Goal: Transaction & Acquisition: Book appointment/travel/reservation

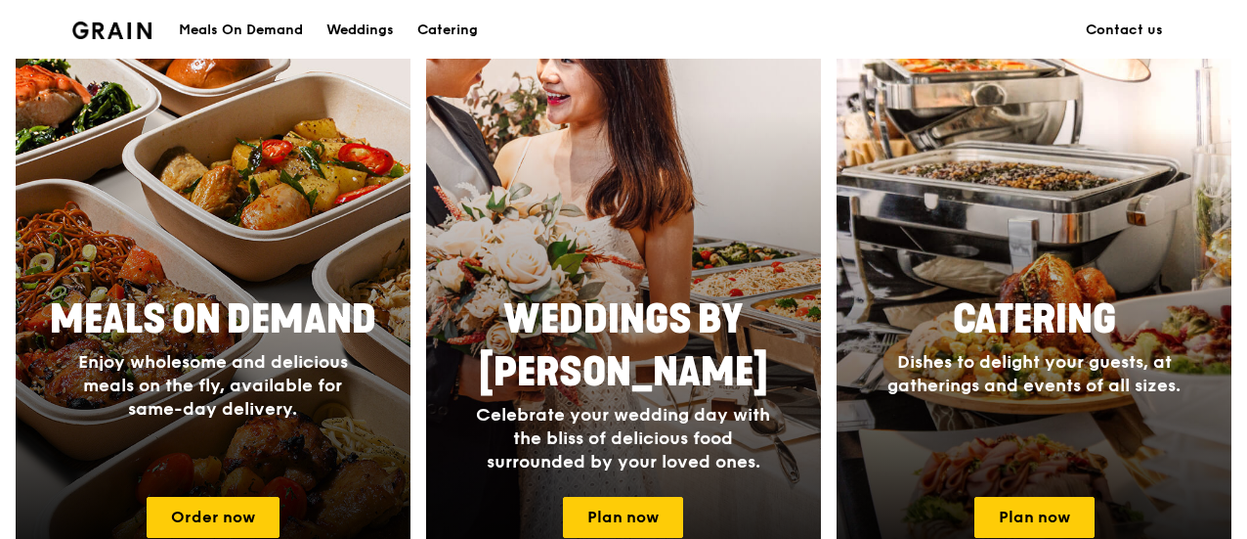
scroll to position [978, 0]
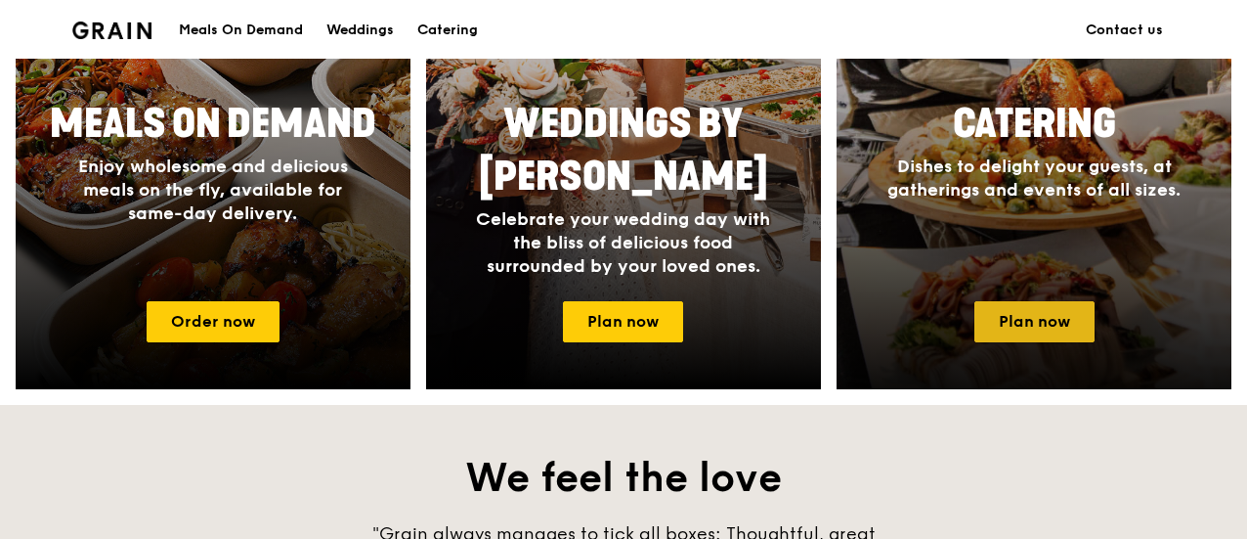
click at [1025, 326] on link "Plan now" at bounding box center [1035, 321] width 120 height 41
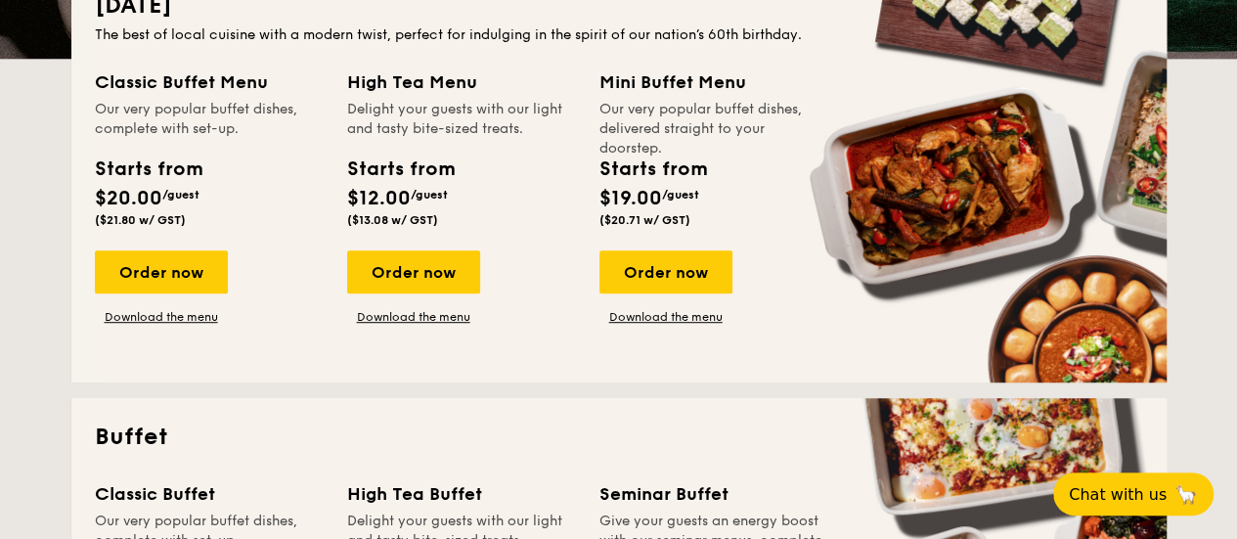
scroll to position [293, 0]
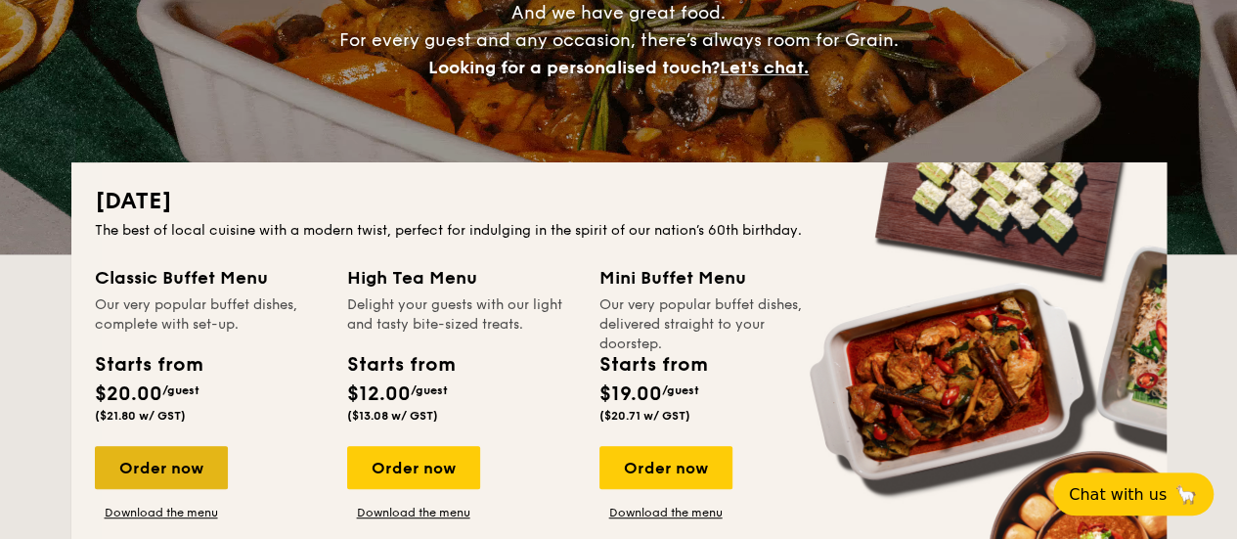
click at [164, 473] on div "Order now" at bounding box center [161, 467] width 133 height 43
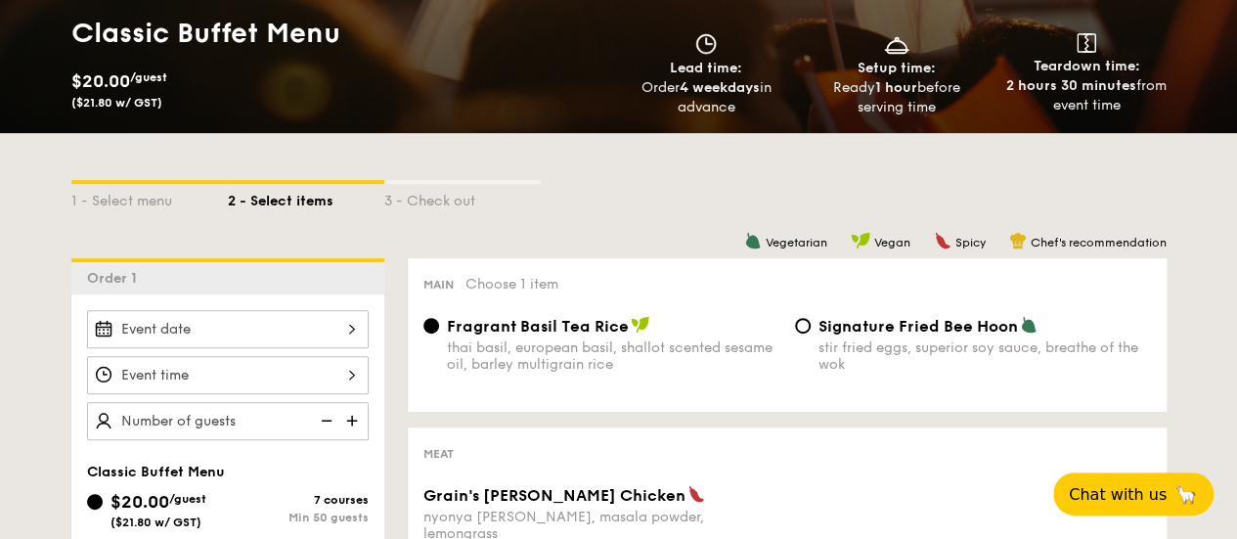
scroll to position [489, 0]
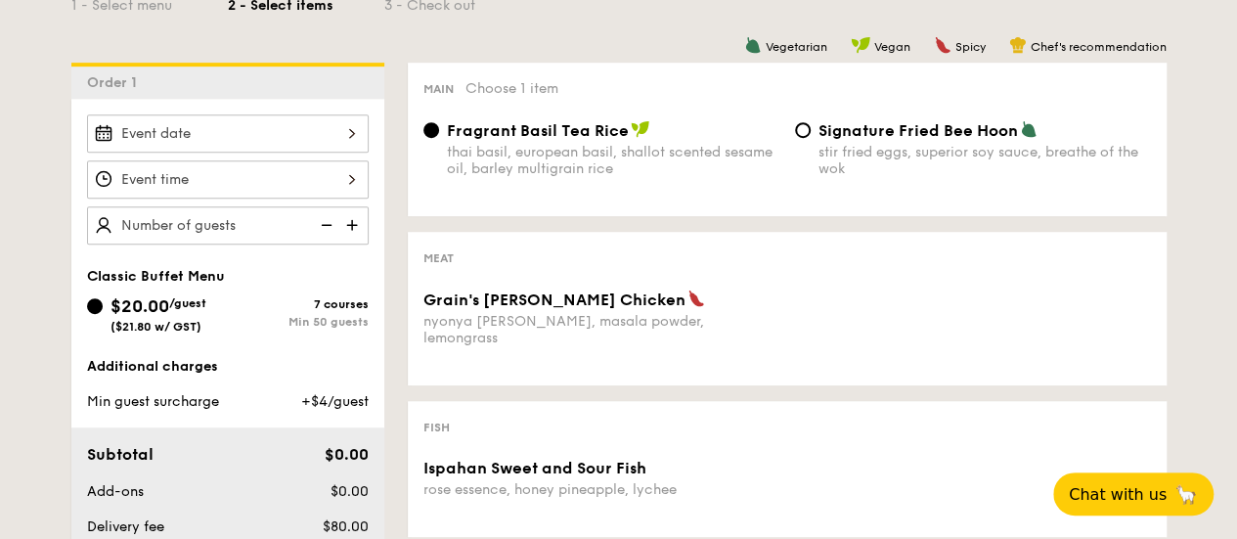
click at [338, 144] on div at bounding box center [228, 133] width 282 height 38
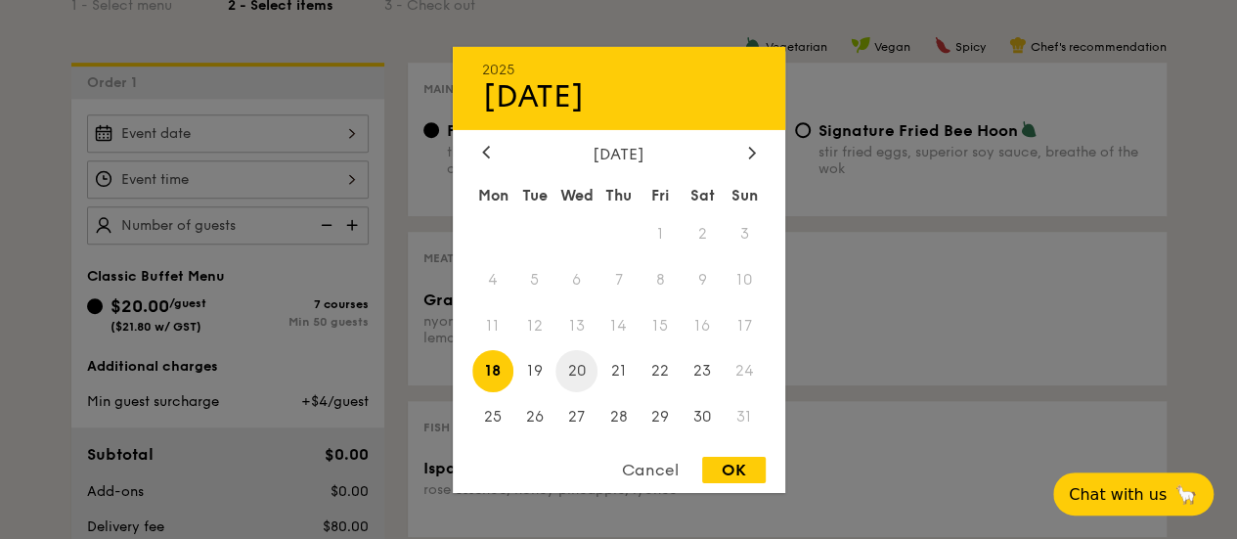
click at [587, 367] on span "20" at bounding box center [576, 371] width 42 height 42
click at [708, 470] on div "OK" at bounding box center [734, 470] width 64 height 26
type input "Aug 20, 2025"
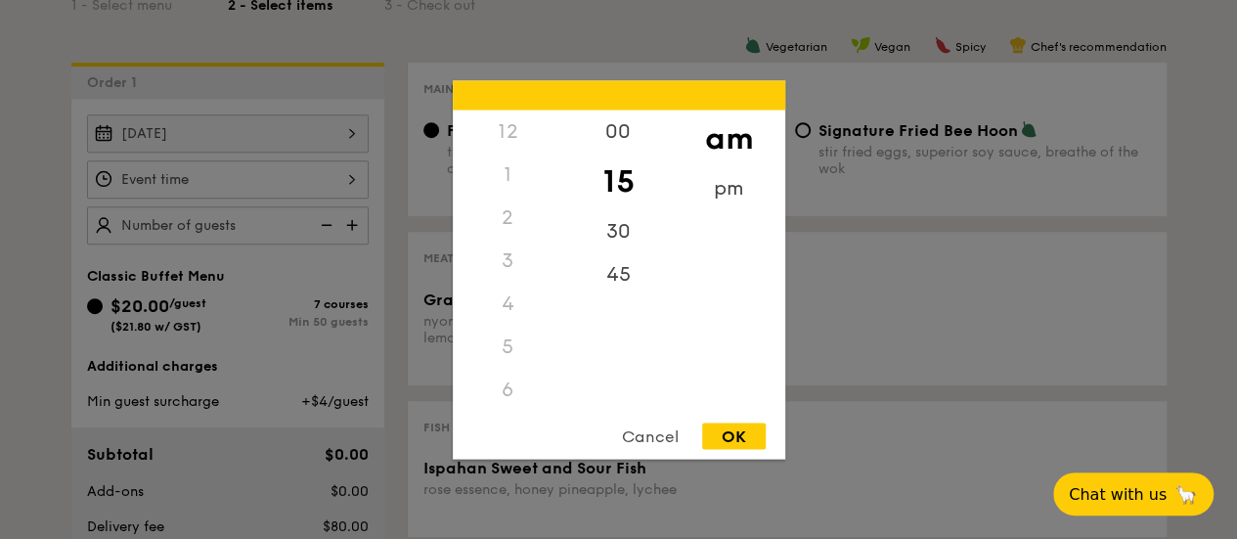
click at [353, 179] on div "12 1 2 3 4 5 6 7 8 9 10 11 00 15 30 45 am pm Cancel OK" at bounding box center [228, 179] width 282 height 38
click at [704, 198] on div "pm" at bounding box center [729, 194] width 110 height 57
click at [507, 163] on div "5" at bounding box center [508, 157] width 110 height 57
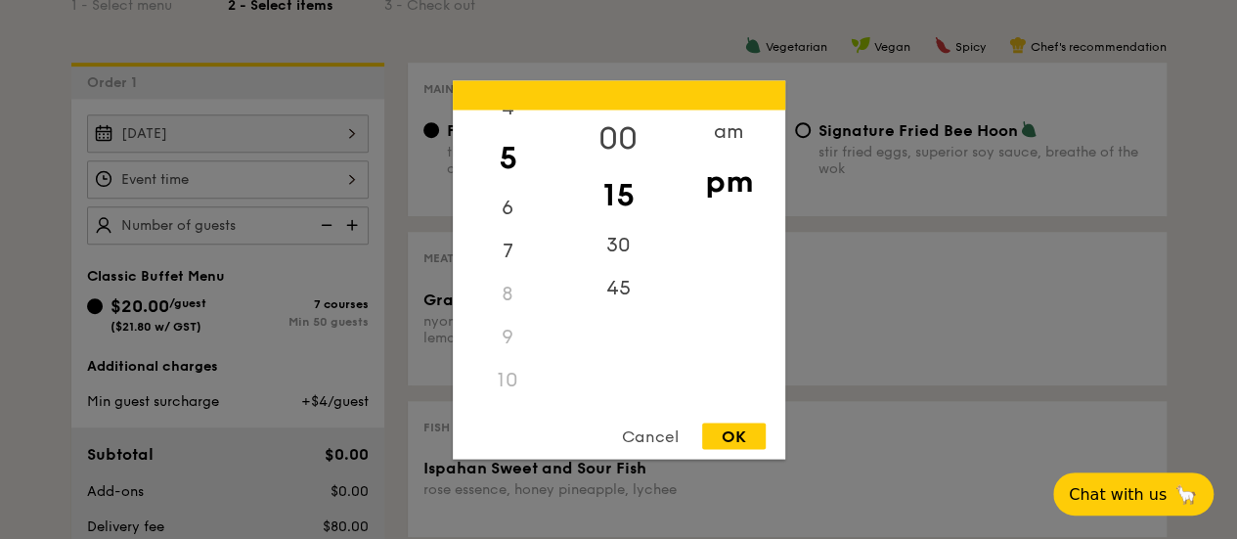
click at [624, 142] on div "00" at bounding box center [618, 137] width 110 height 57
click at [724, 437] on div "OK" at bounding box center [734, 435] width 64 height 26
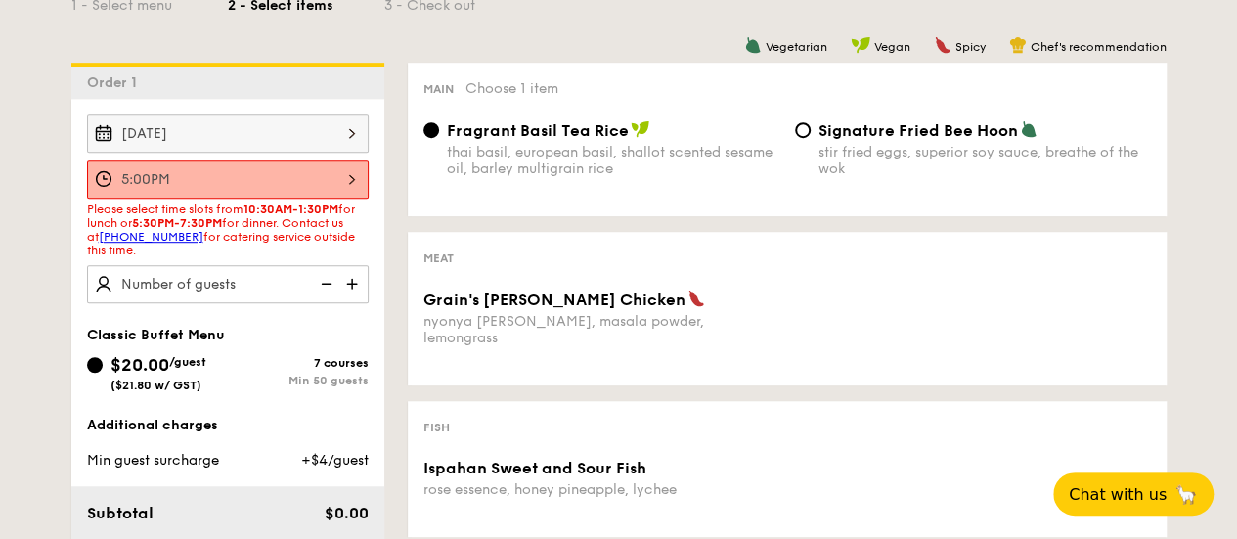
click at [347, 174] on div "5:00PM" at bounding box center [228, 179] width 282 height 38
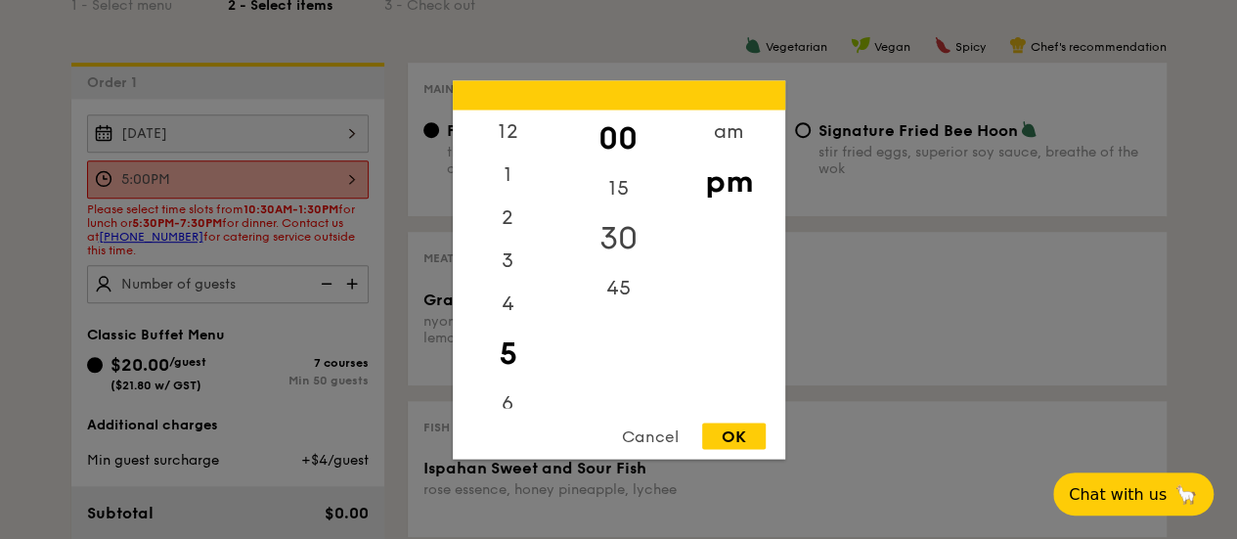
click at [616, 254] on div "30" at bounding box center [618, 237] width 110 height 57
click at [741, 432] on div "OK" at bounding box center [734, 435] width 64 height 26
type input "5:30PM"
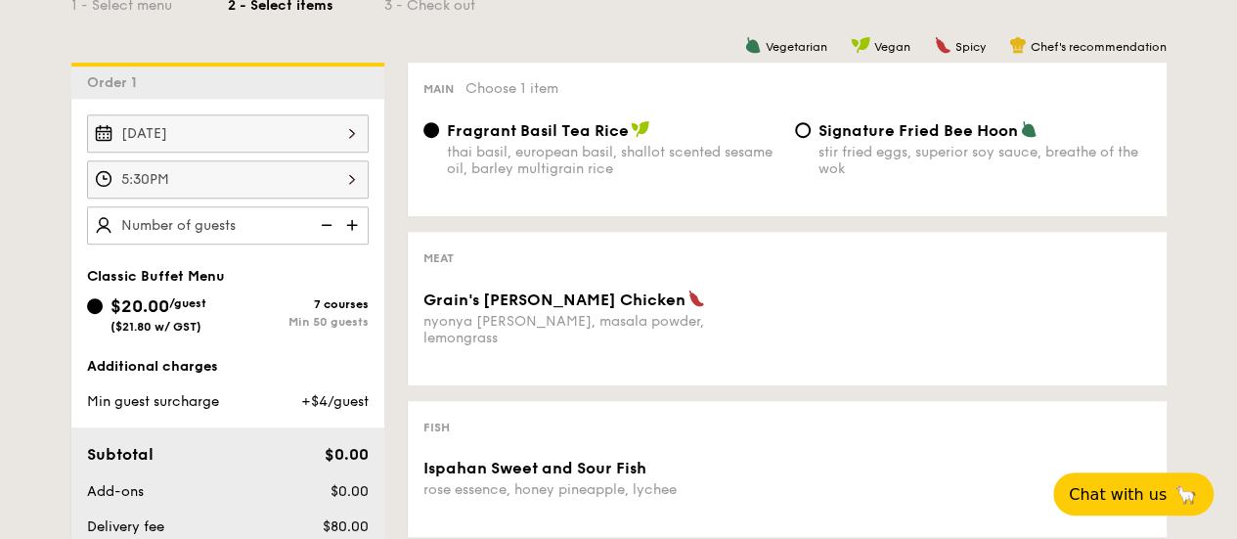
click at [350, 217] on img at bounding box center [353, 224] width 29 height 37
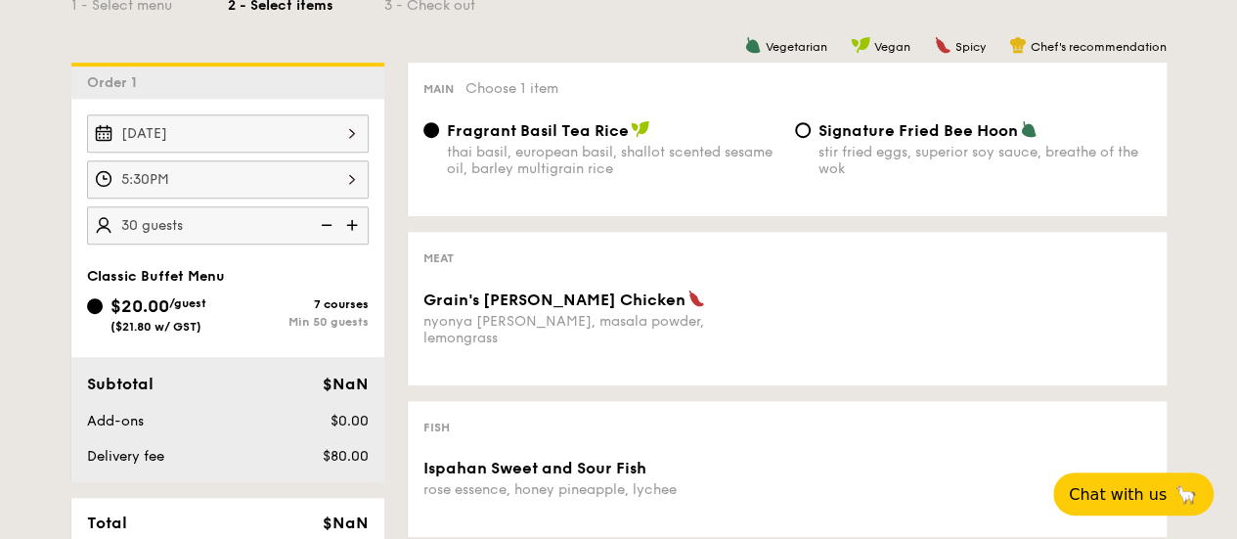
click at [350, 217] on img at bounding box center [353, 224] width 29 height 37
type input "45 guests"
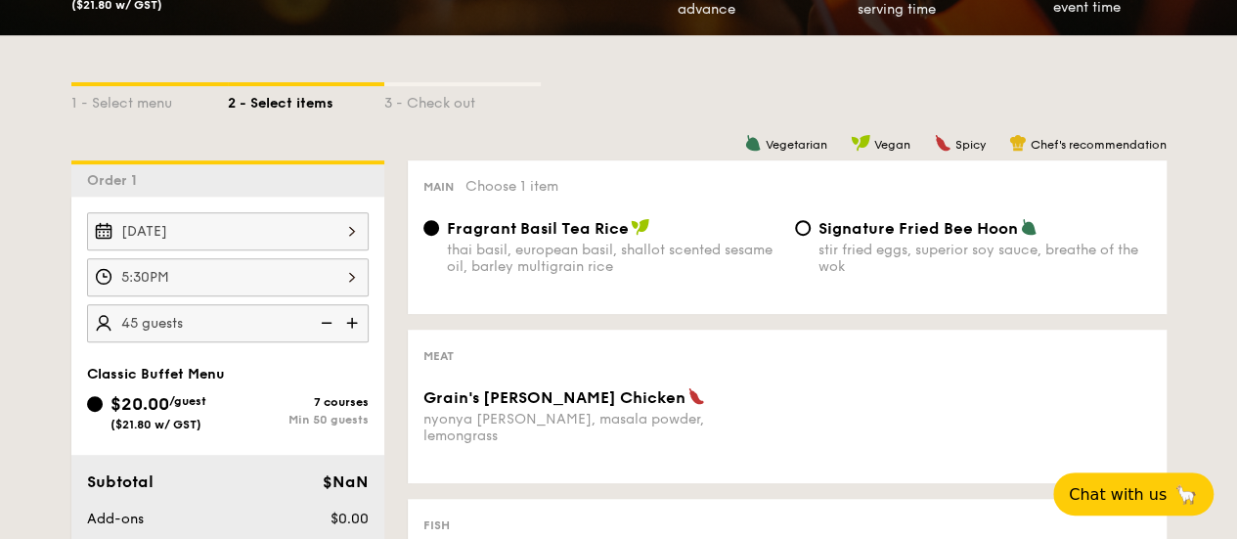
scroll to position [489, 0]
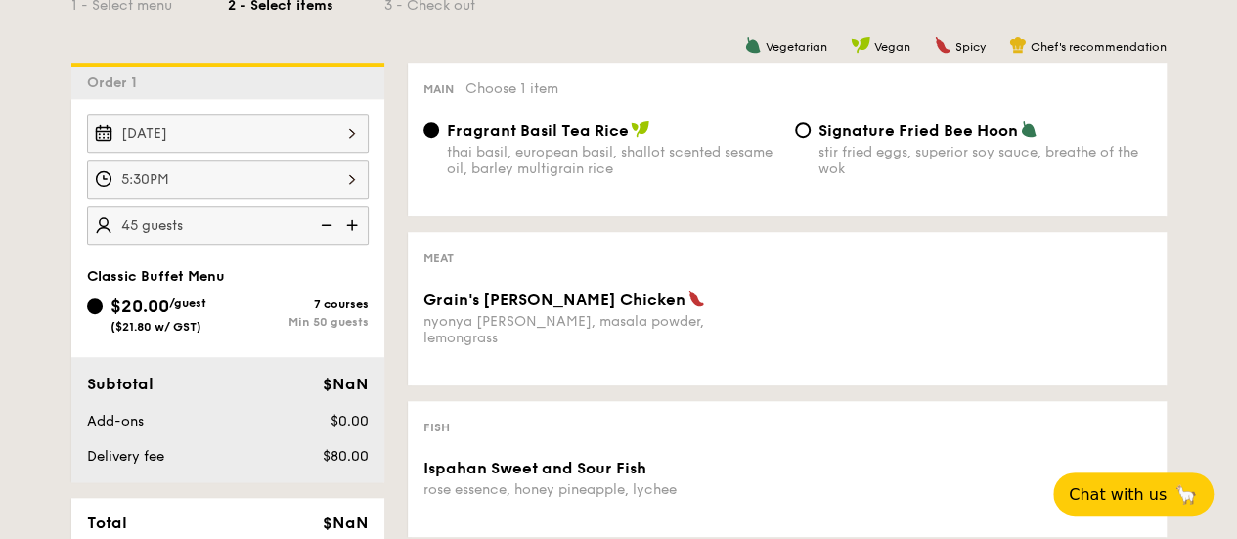
click at [917, 128] on span "Signature Fried Bee Hoon" at bounding box center [917, 130] width 199 height 19
click at [810, 128] on input "Signature Fried Bee Hoon stir fried eggs, superior soy sauce, breathe of the wok" at bounding box center [803, 130] width 16 height 16
radio input "true"
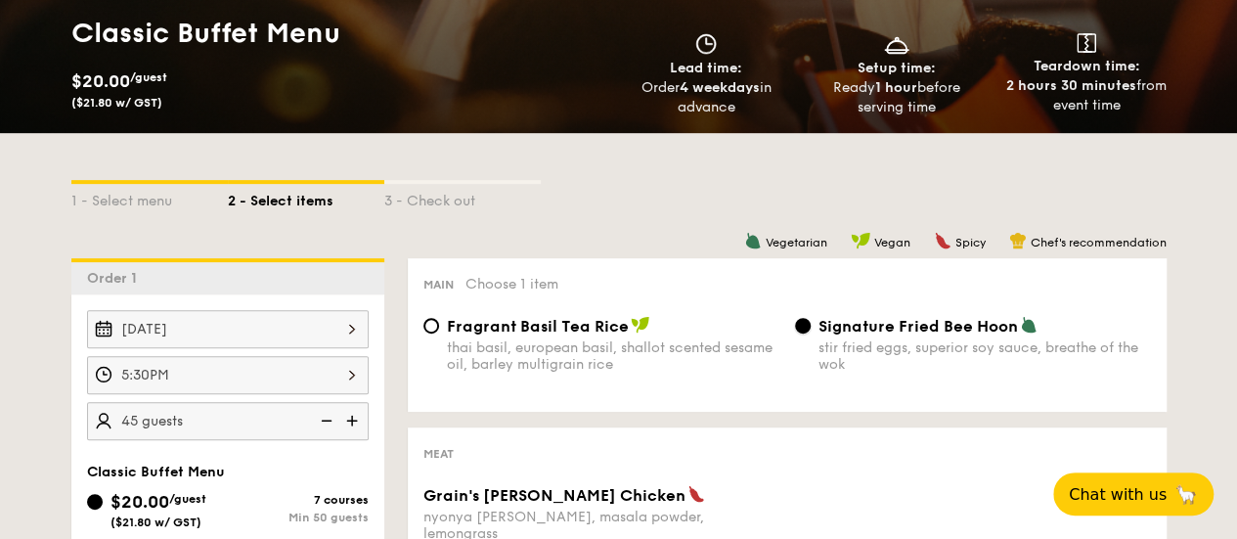
scroll to position [98, 0]
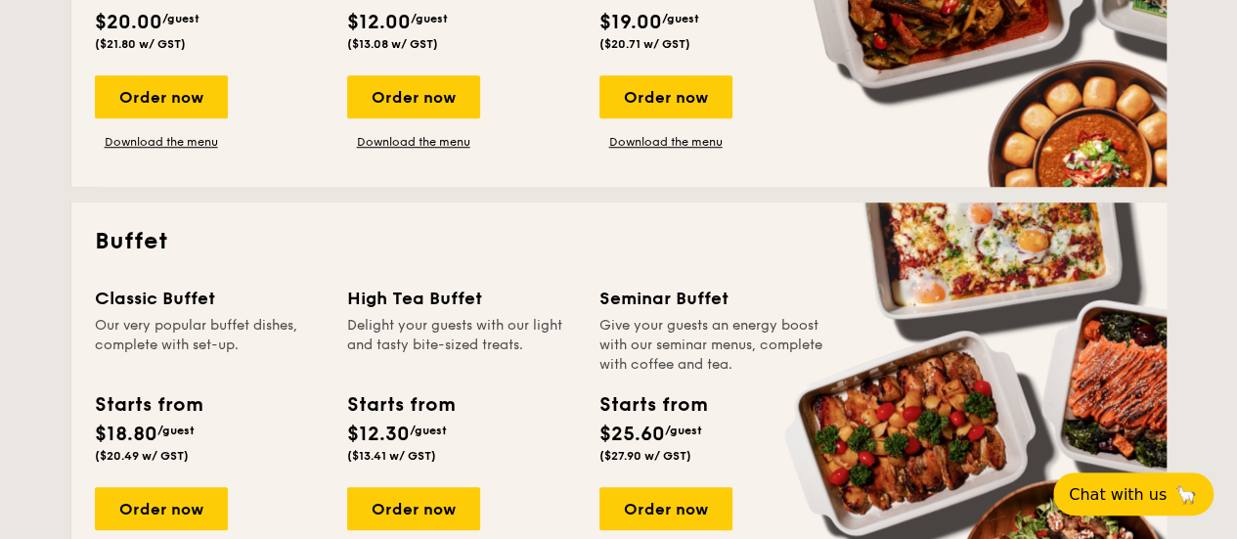
scroll to position [782, 0]
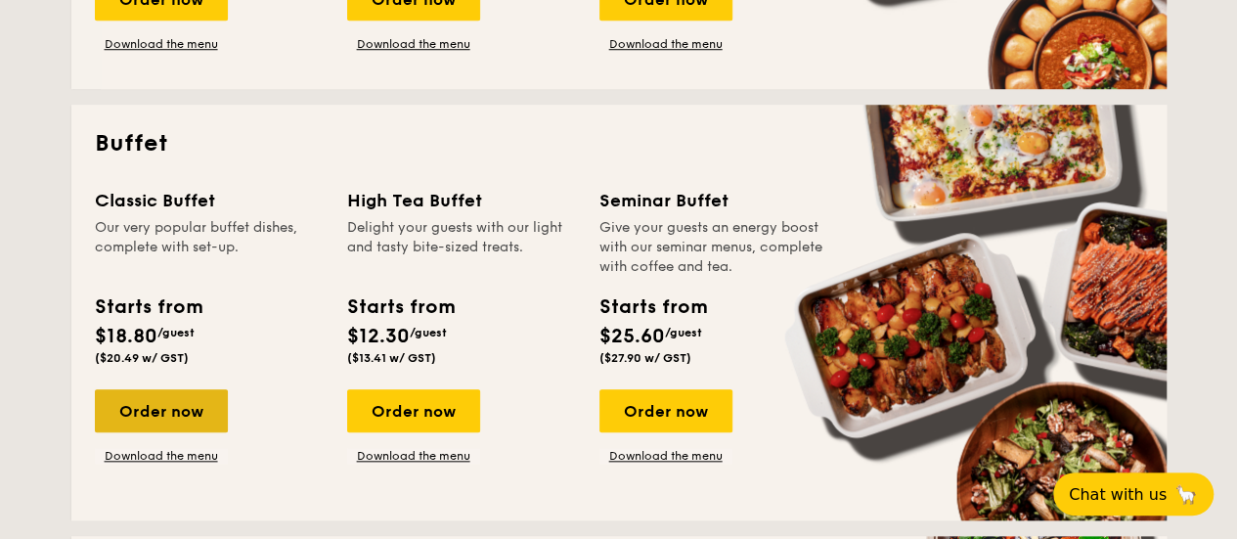
click at [186, 406] on div "Order now" at bounding box center [161, 410] width 133 height 43
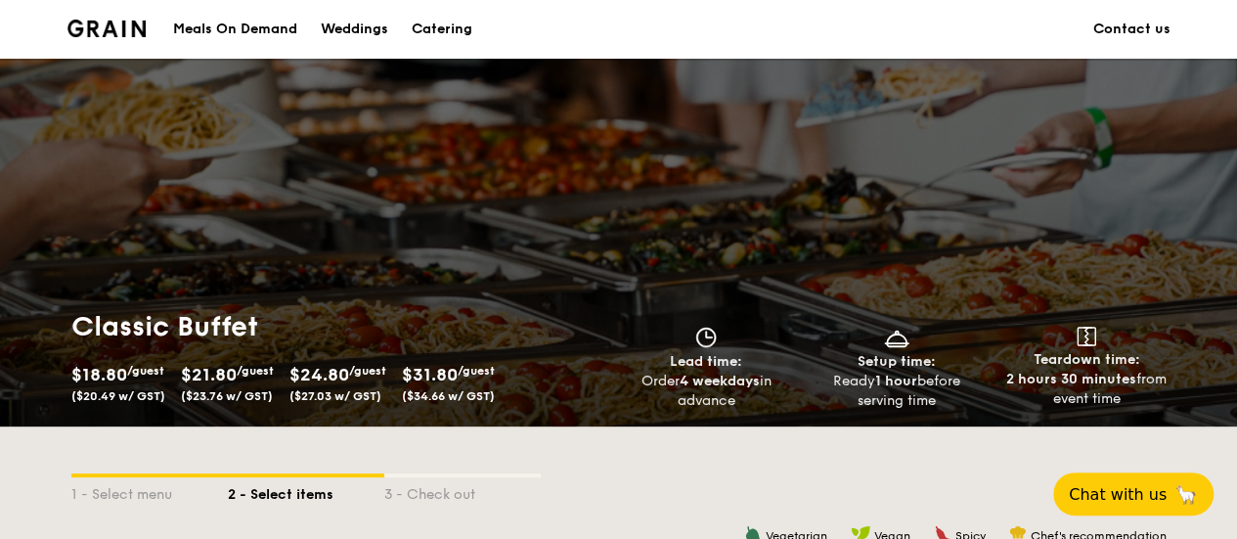
scroll to position [391, 0]
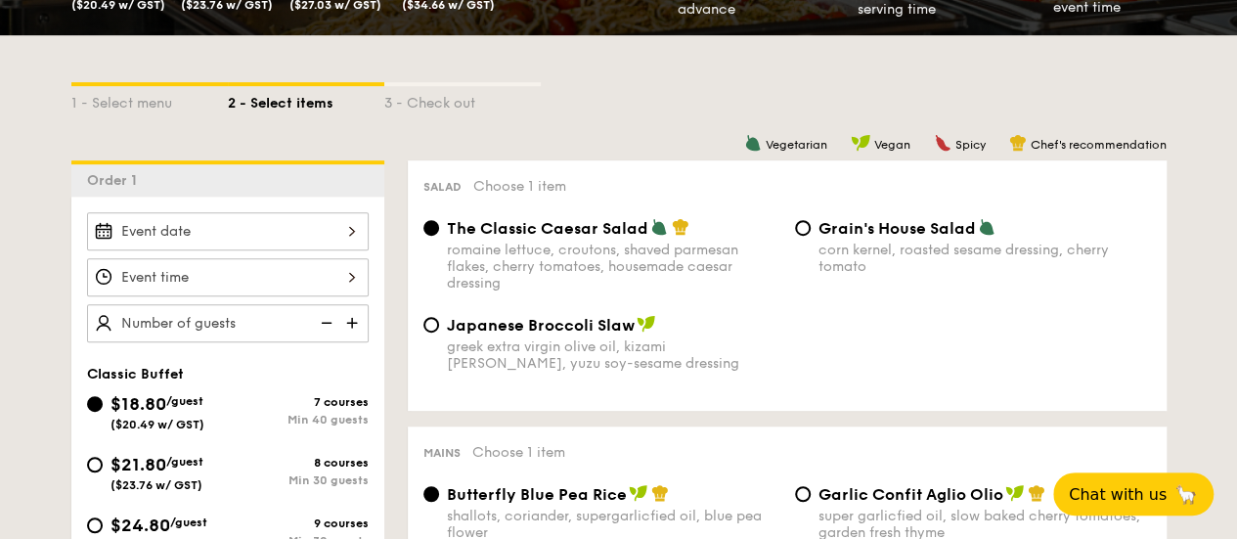
click at [330, 214] on div at bounding box center [228, 231] width 282 height 38
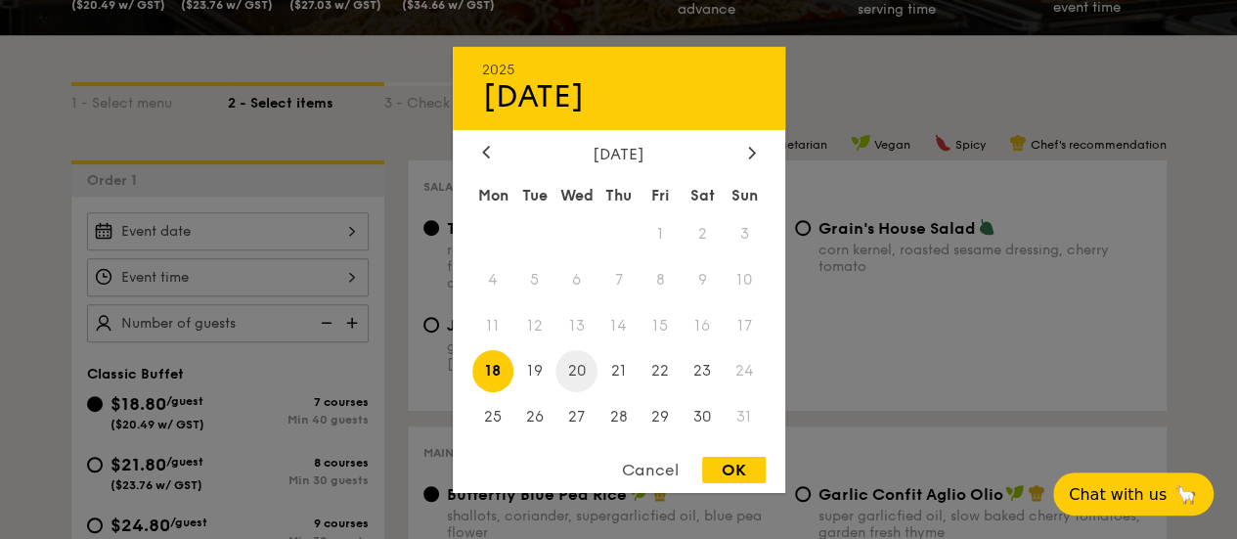
click at [572, 366] on span "20" at bounding box center [576, 371] width 42 height 42
click at [712, 468] on div "OK" at bounding box center [734, 470] width 64 height 26
type input "Aug 20, 2025"
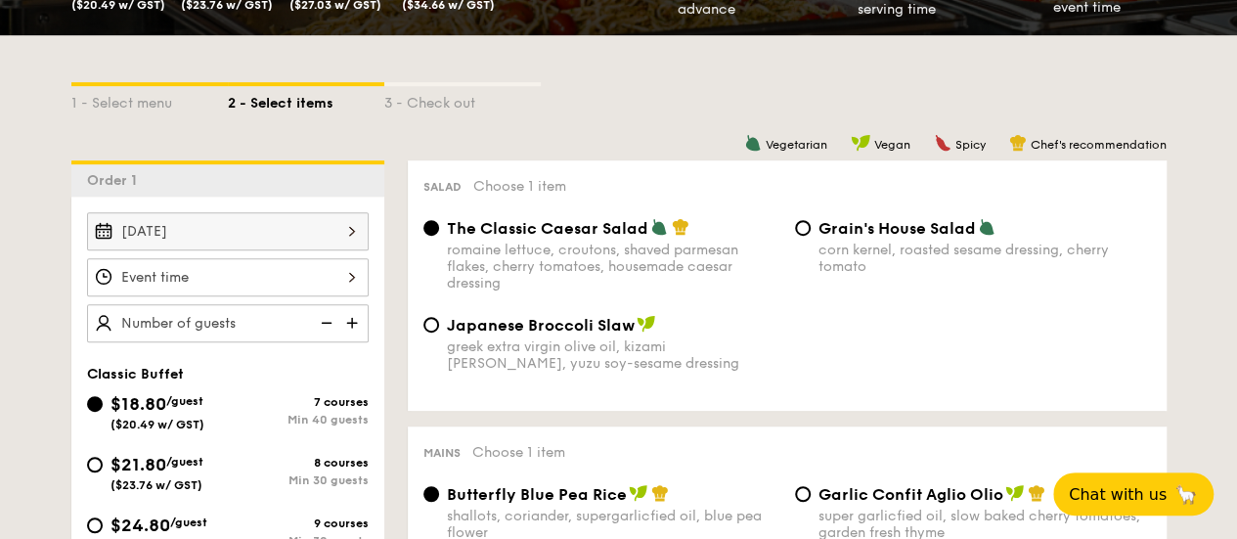
click at [342, 263] on div at bounding box center [618, 269] width 1237 height 539
click at [350, 281] on div at bounding box center [228, 277] width 282 height 38
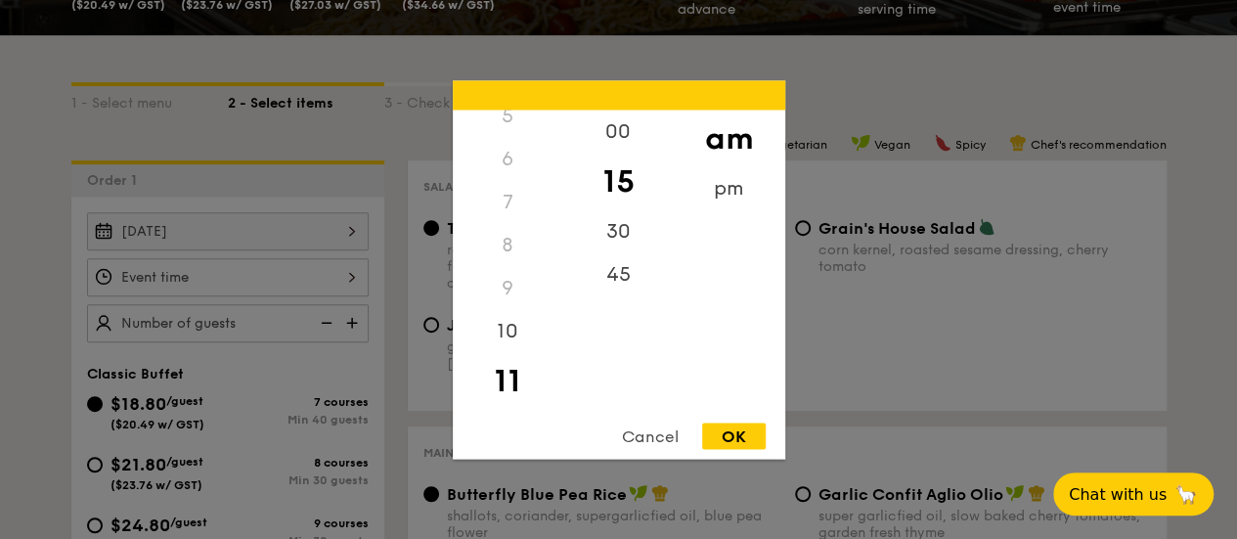
scroll to position [0, 0]
click at [734, 194] on div "pm" at bounding box center [729, 194] width 110 height 57
click at [506, 345] on div "5" at bounding box center [508, 353] width 110 height 57
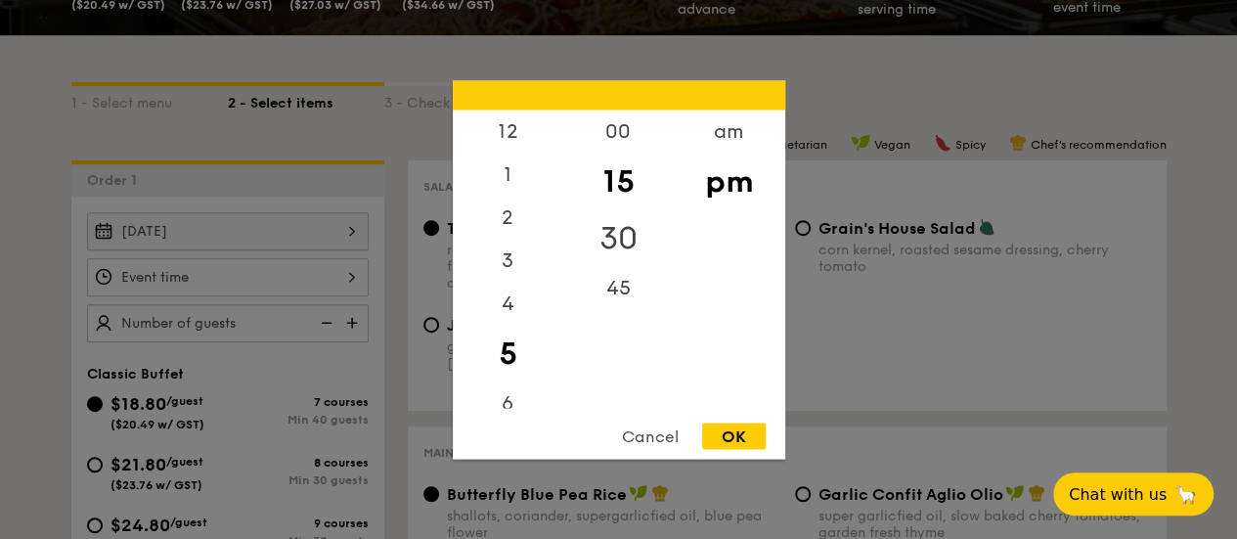
click at [630, 245] on div "30" at bounding box center [618, 237] width 110 height 57
click at [731, 426] on div "OK" at bounding box center [734, 435] width 64 height 26
type input "5:30PM"
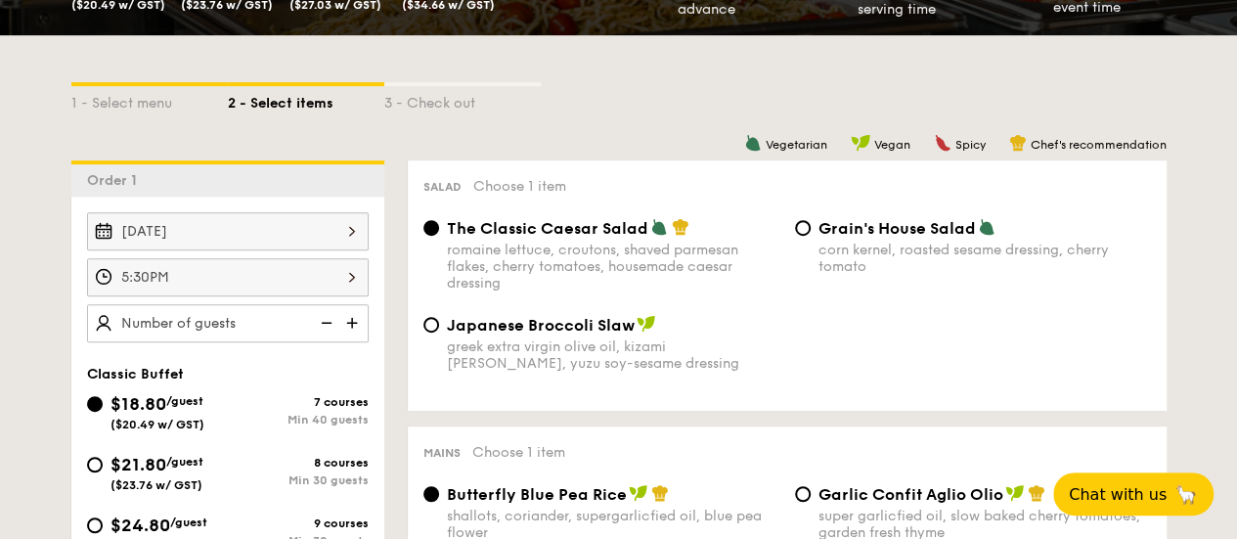
scroll to position [587, 0]
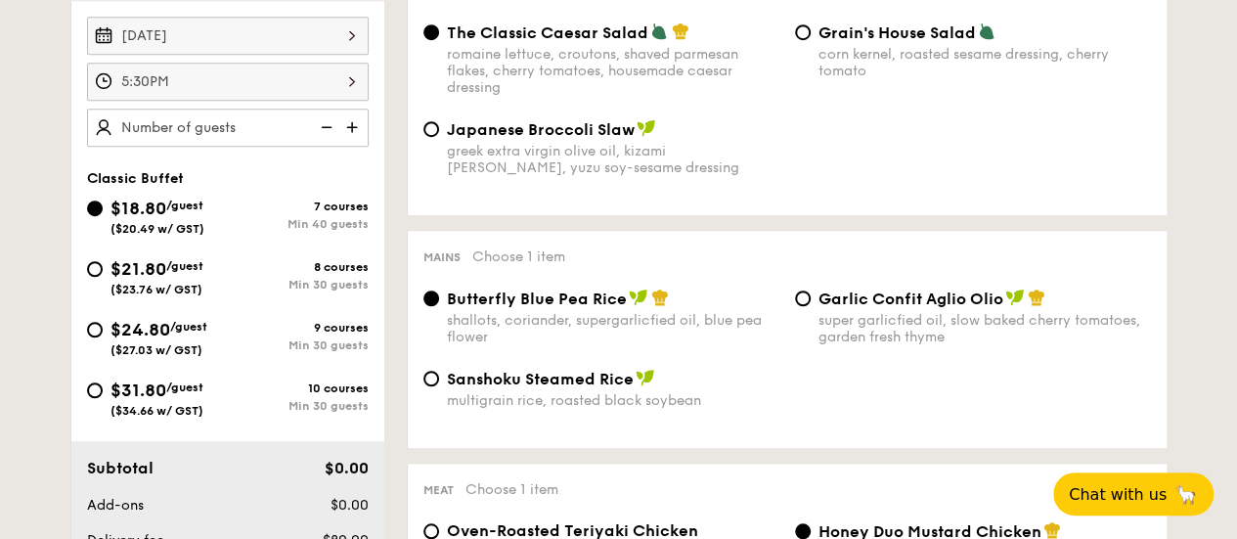
click at [354, 120] on img at bounding box center [353, 127] width 29 height 37
click at [353, 120] on img at bounding box center [353, 127] width 29 height 37
click at [328, 130] on img at bounding box center [324, 127] width 29 height 37
type input "45 guests"
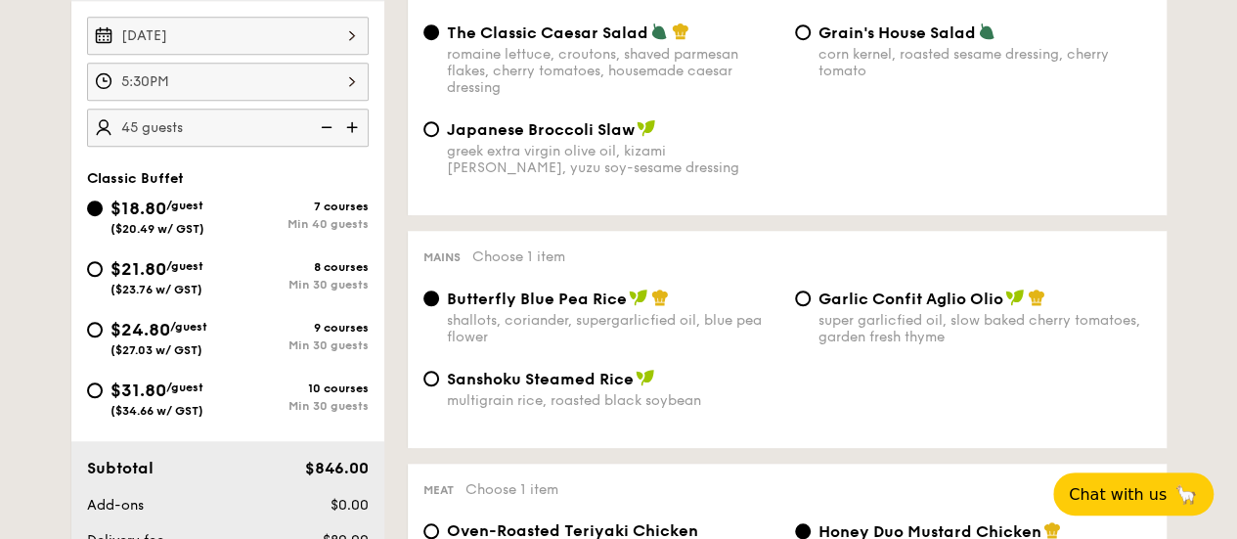
click at [147, 399] on div "$31.80 /guest ($34.66 w/ GST)" at bounding box center [156, 396] width 93 height 41
click at [103, 398] on input "$31.80 /guest ($34.66 w/ GST) 10 courses Min 30 guests" at bounding box center [95, 390] width 16 height 16
radio input "true"
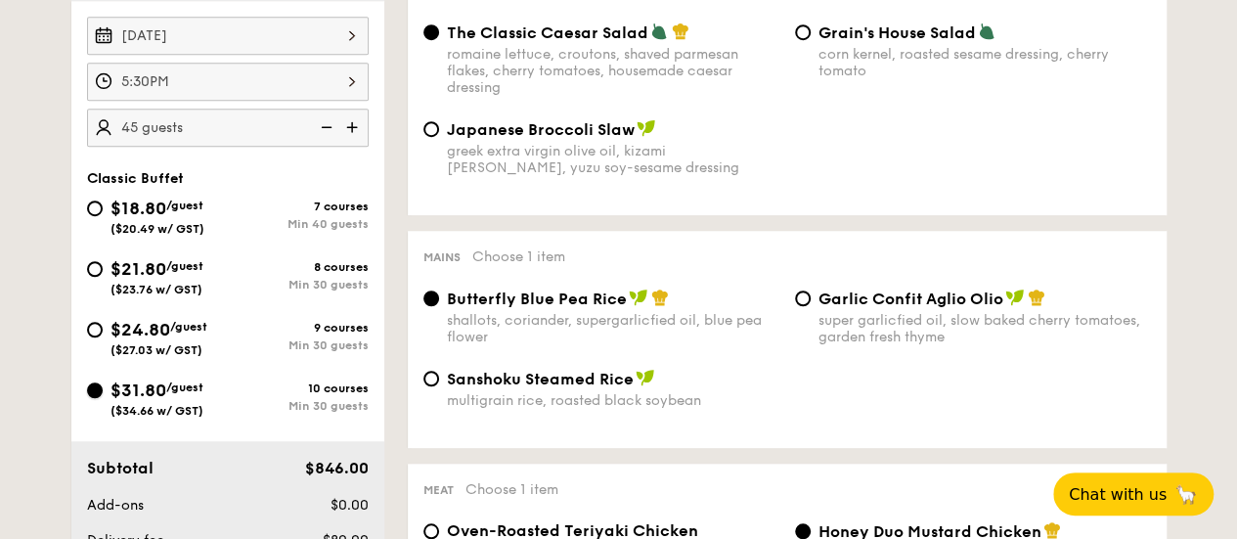
radio input "true"
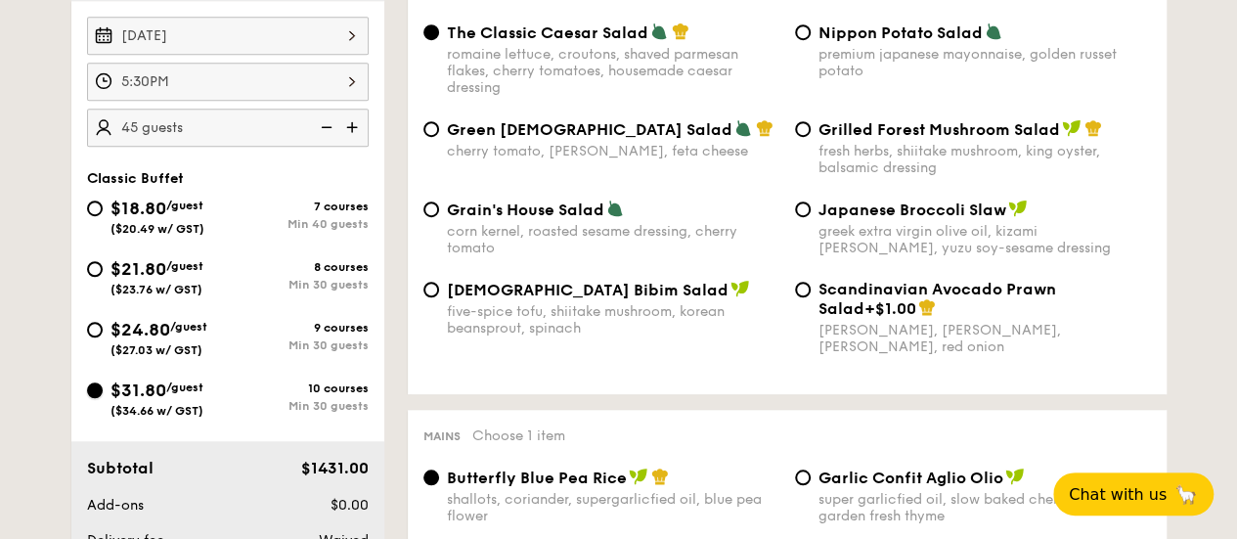
scroll to position [489, 0]
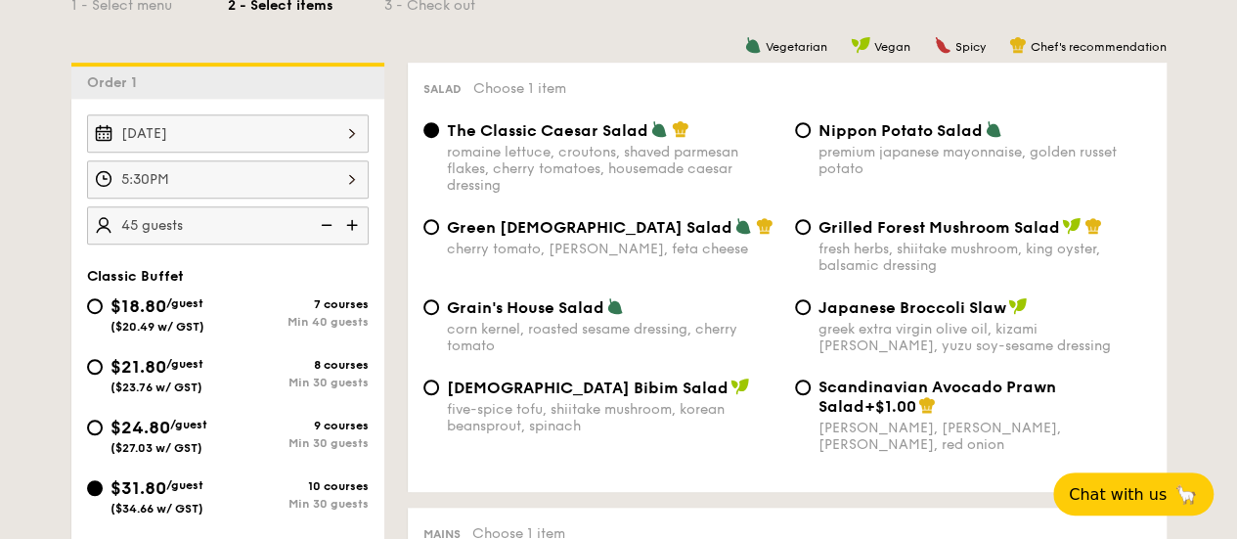
click at [542, 240] on div "Green Goddess Salad cherry tomato, dill, feta cheese" at bounding box center [613, 237] width 332 height 40
click at [439, 235] on input "Green Goddess Salad cherry tomato, dill, feta cheese" at bounding box center [431, 227] width 16 height 16
radio input "true"
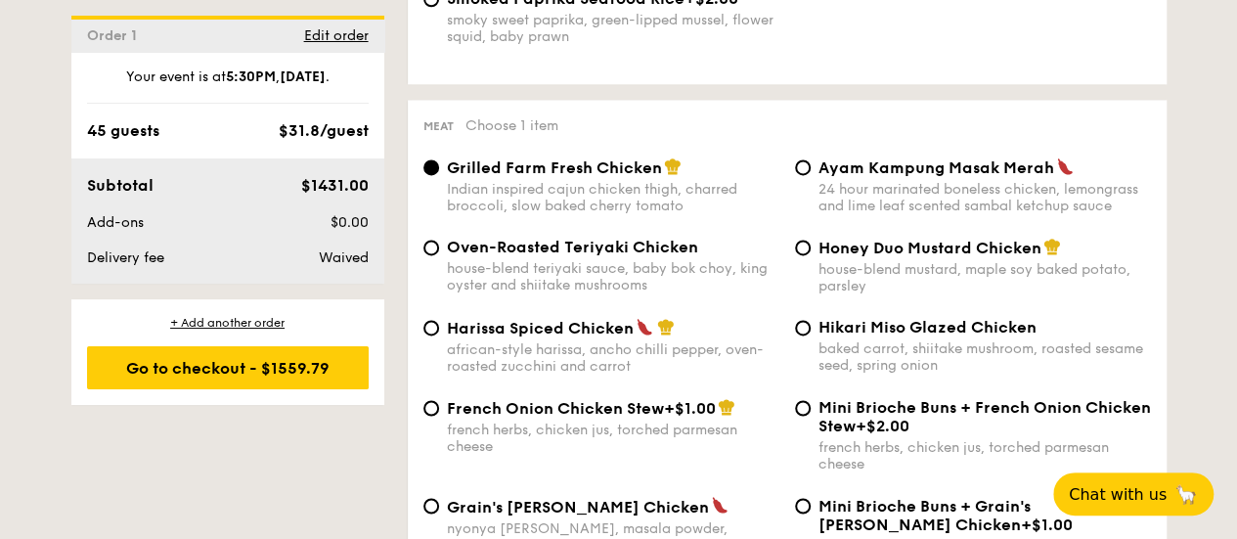
scroll to position [1466, 0]
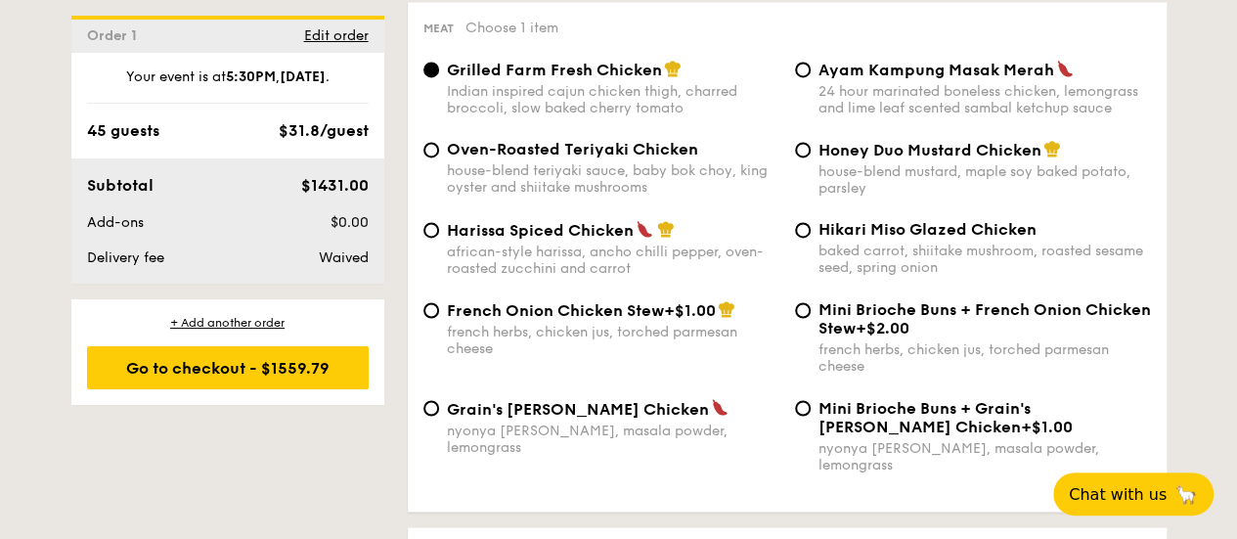
click at [923, 159] on span "Honey Duo Mustard Chicken" at bounding box center [929, 150] width 223 height 19
click at [810, 157] on input "Honey Duo Mustard Chicken house-blend mustard, maple soy baked potato, parsley" at bounding box center [803, 150] width 16 height 16
radio input "true"
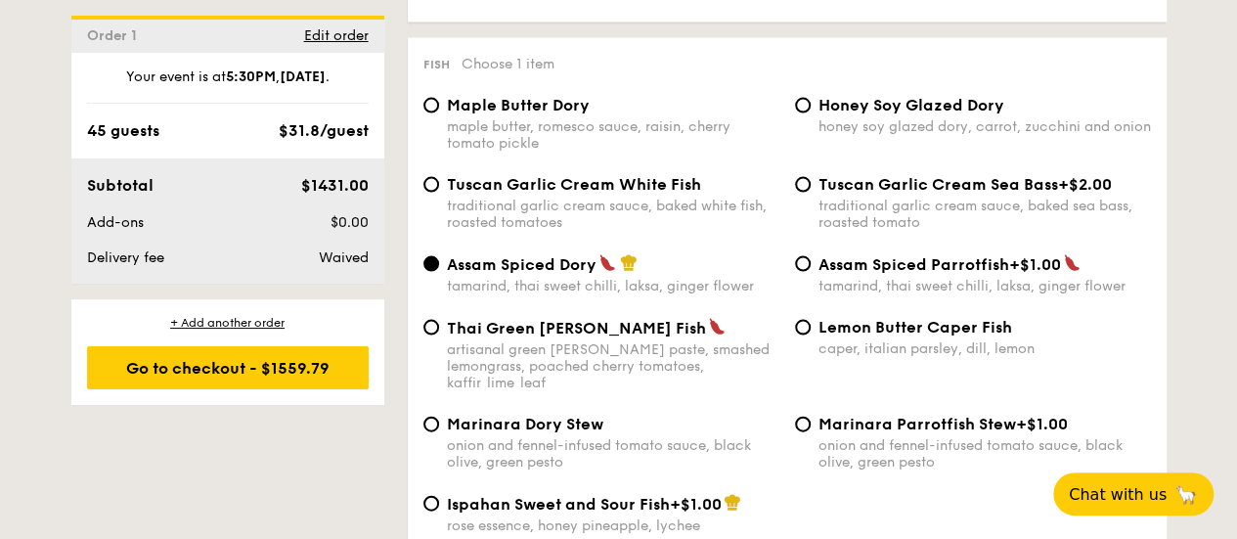
scroll to position [2053, 0]
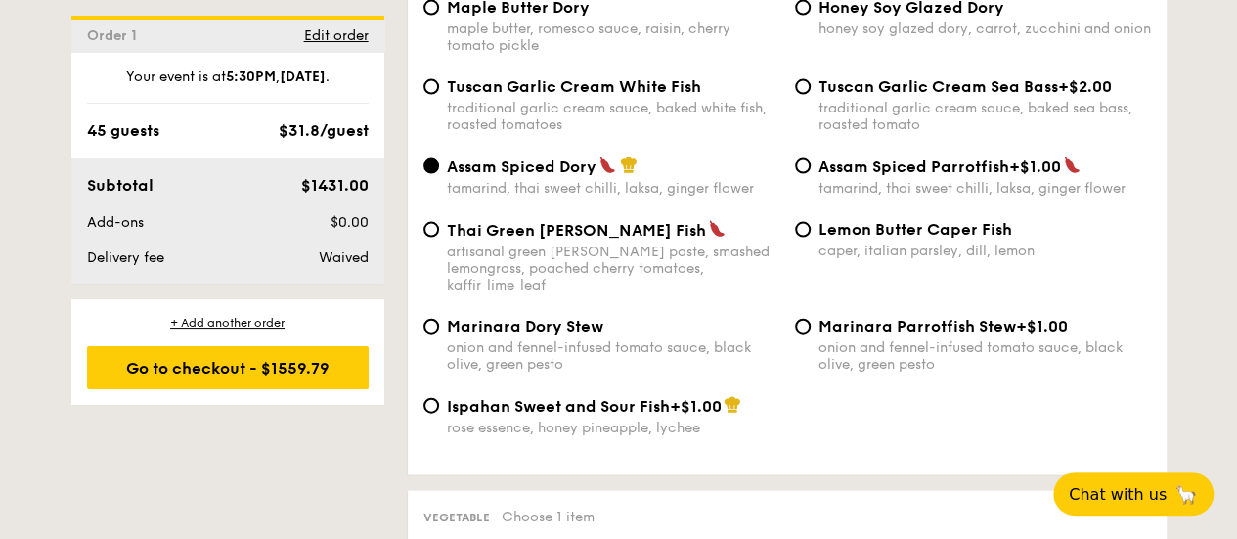
click at [684, 397] on span "+$1.00" at bounding box center [696, 406] width 52 height 19
click at [439, 398] on input "Ispahan Sweet and Sour Fish +$1.00 rose essence, honey pineapple, lychee" at bounding box center [431, 406] width 16 height 16
radio input "true"
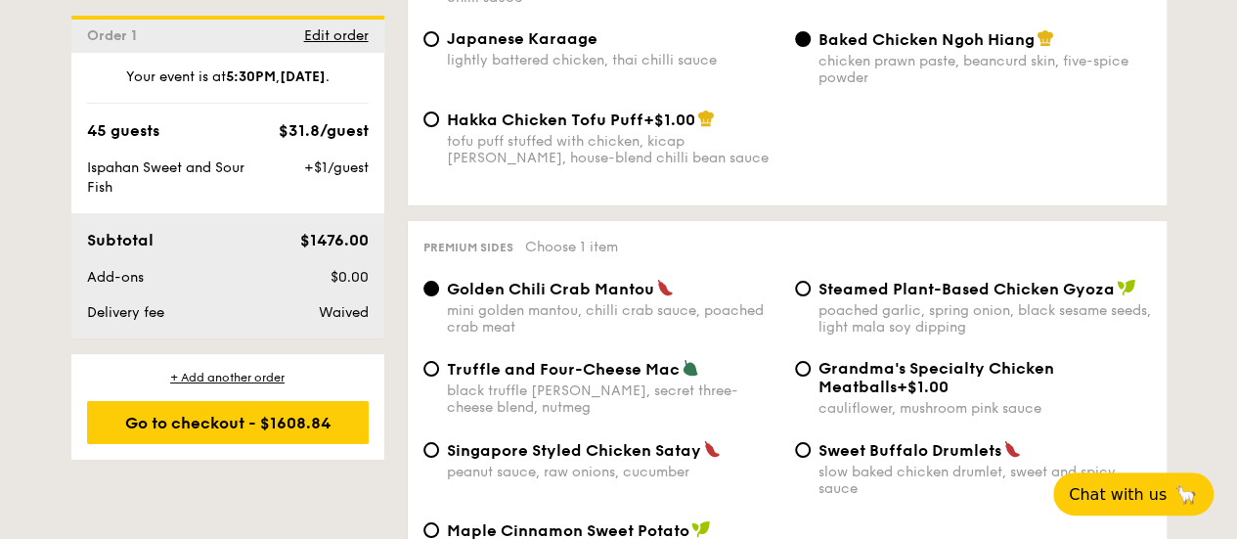
scroll to position [3421, 0]
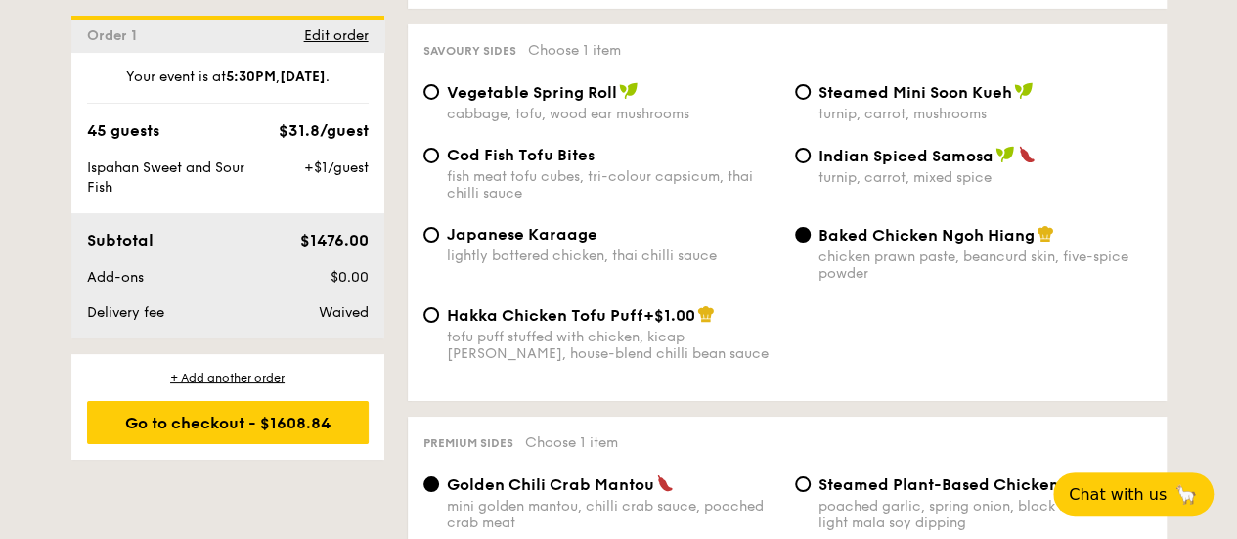
click at [813, 146] on div "Indian Spiced Samosa turnip, carrot, mixed spice" at bounding box center [972, 166] width 371 height 40
click at [804, 148] on input "Indian Spiced Samosa turnip, carrot, mixed spice" at bounding box center [803, 156] width 16 height 16
radio input "true"
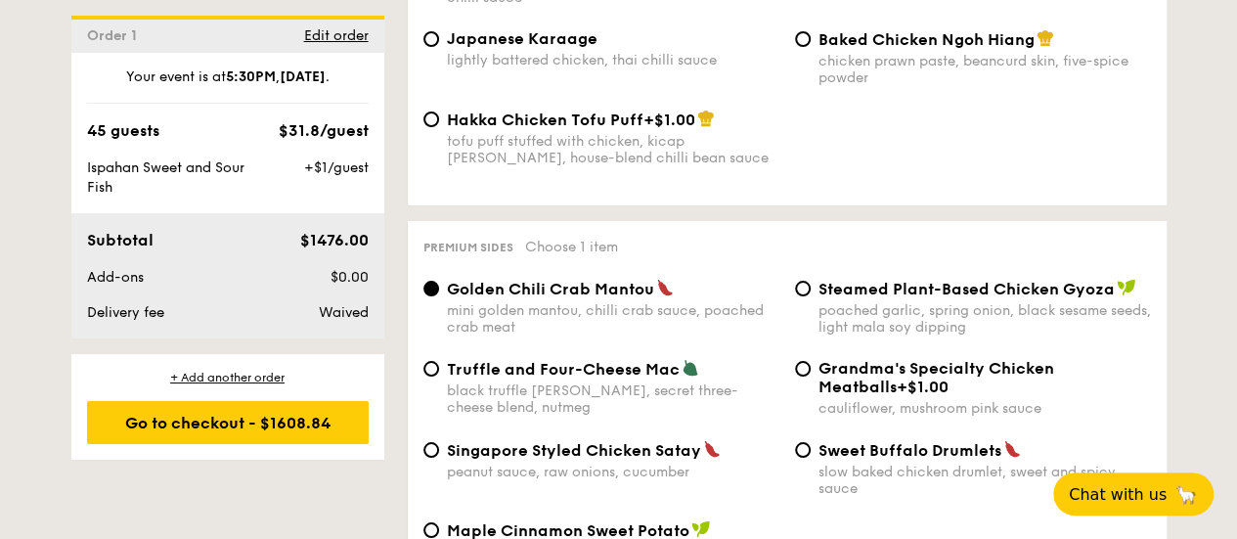
scroll to position [3715, 0]
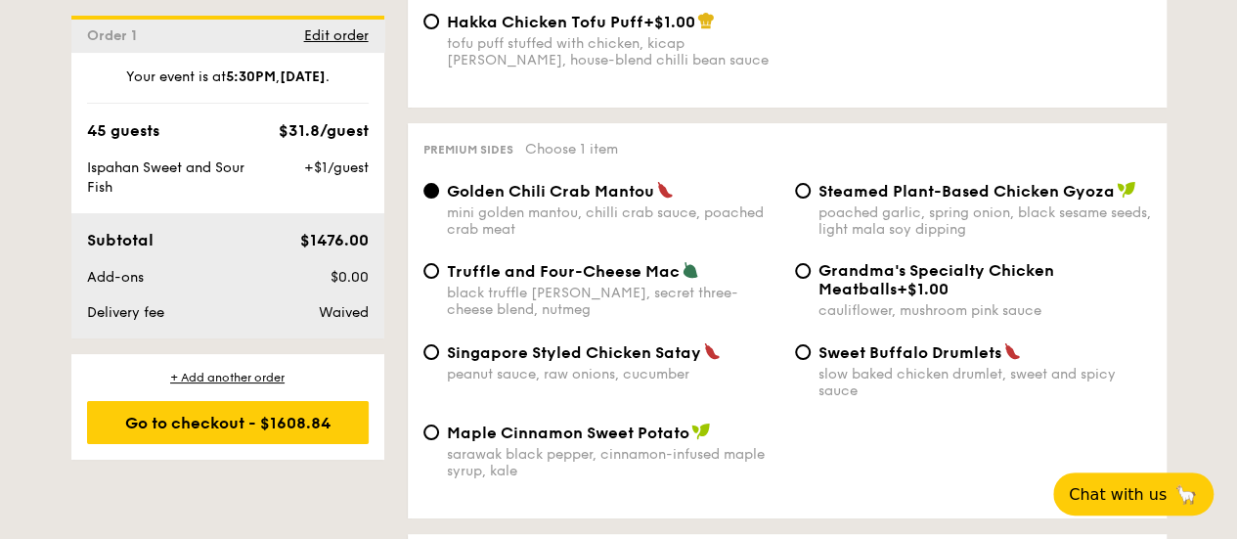
click at [471, 275] on div "Truffle and Four-Cheese Mac black truffle pate, brie, secret three-cheese blend…" at bounding box center [613, 289] width 332 height 57
click at [439, 275] on input "Truffle and Four-Cheese Mac black truffle pate, brie, secret three-cheese blend…" at bounding box center [431, 271] width 16 height 16
radio input "true"
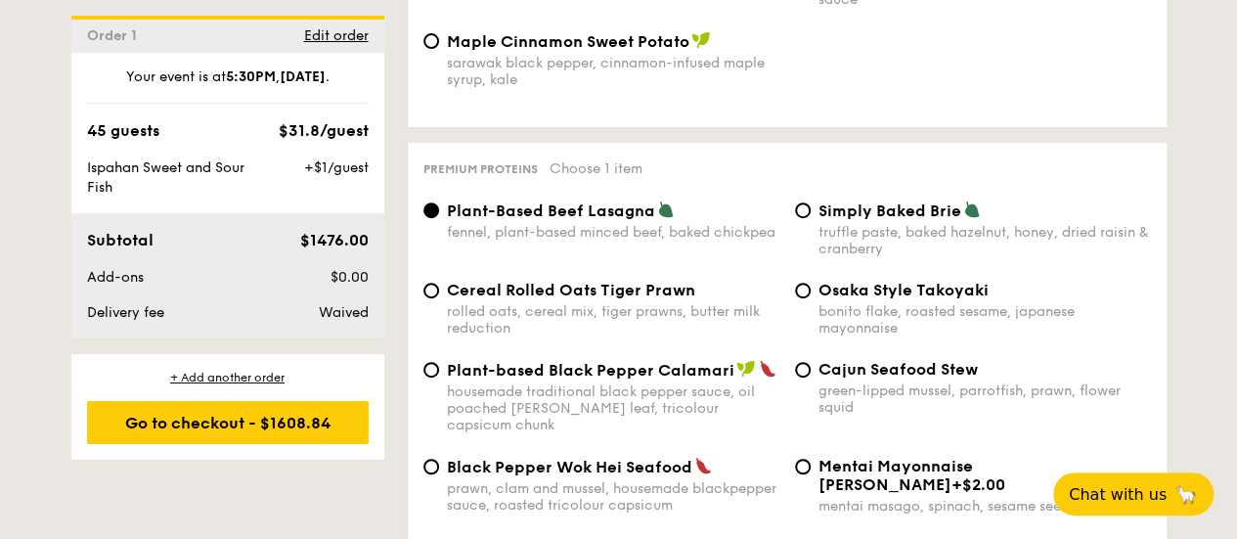
scroll to position [4203, 0]
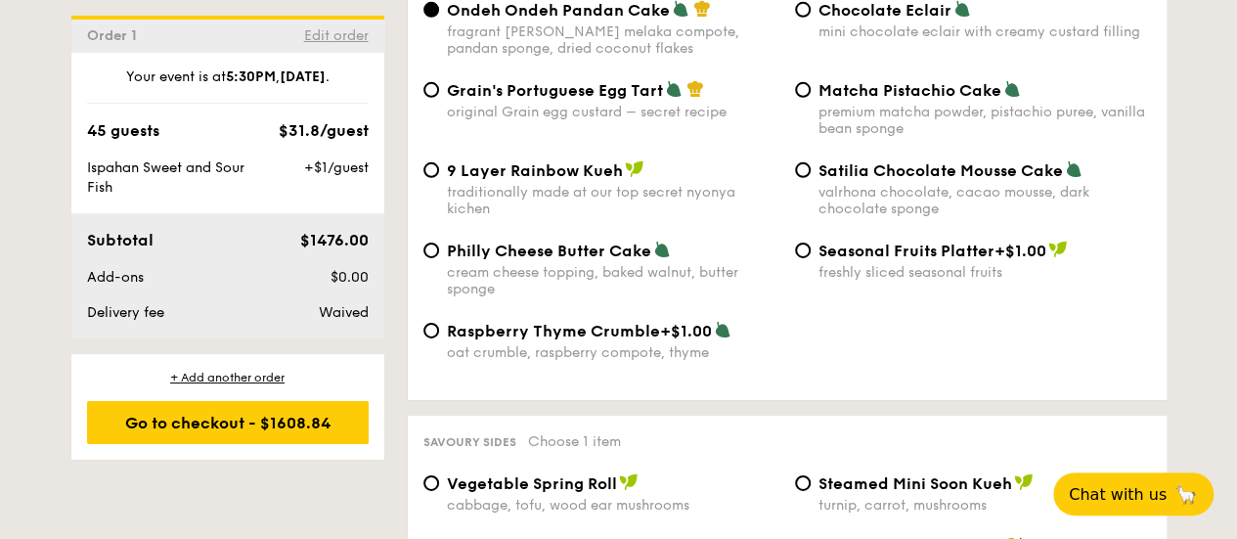
click at [324, 42] on span "Edit order" at bounding box center [336, 35] width 65 height 17
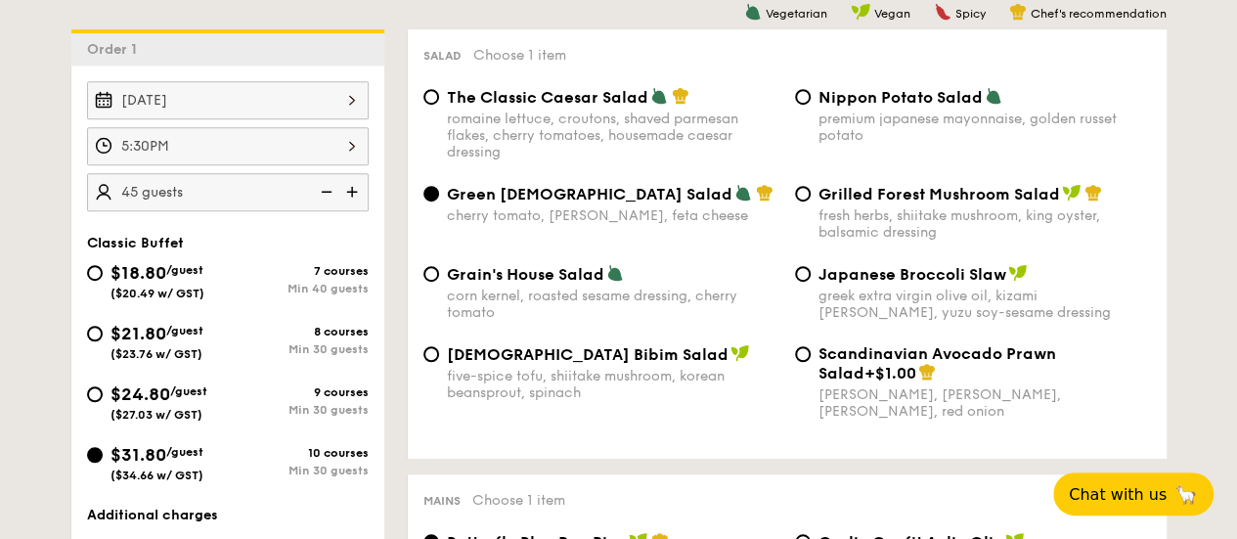
scroll to position [620, 0]
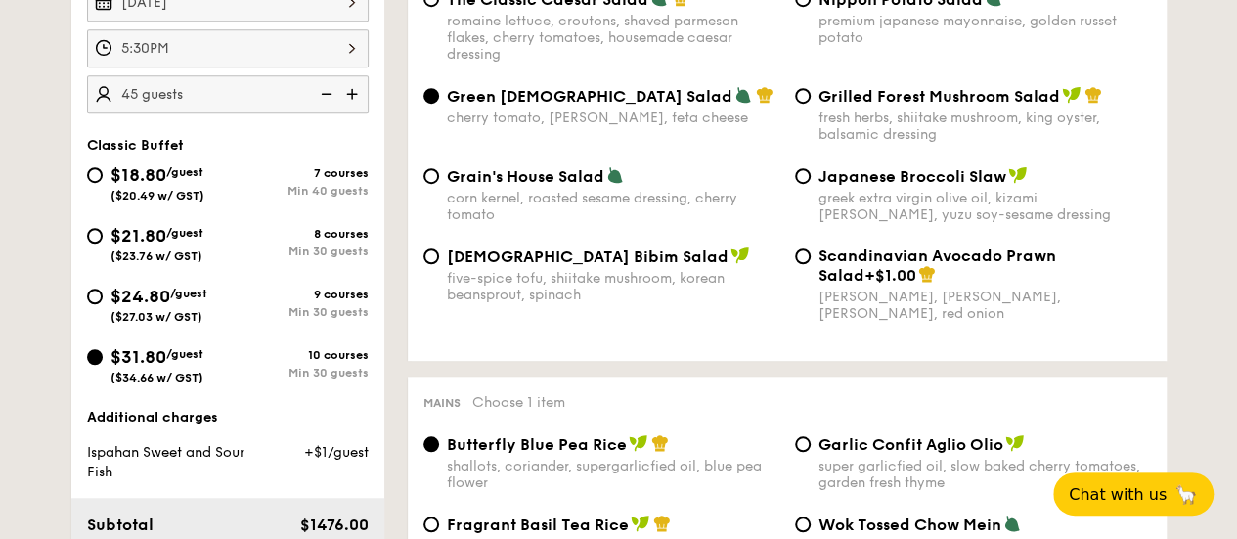
click at [232, 305] on div "Min 30 guests" at bounding box center [298, 312] width 141 height 14
click at [103, 302] on input "$24.80 /guest ($27.03 w/ GST) 9 courses Min 30 guests" at bounding box center [95, 296] width 16 height 16
radio input "true"
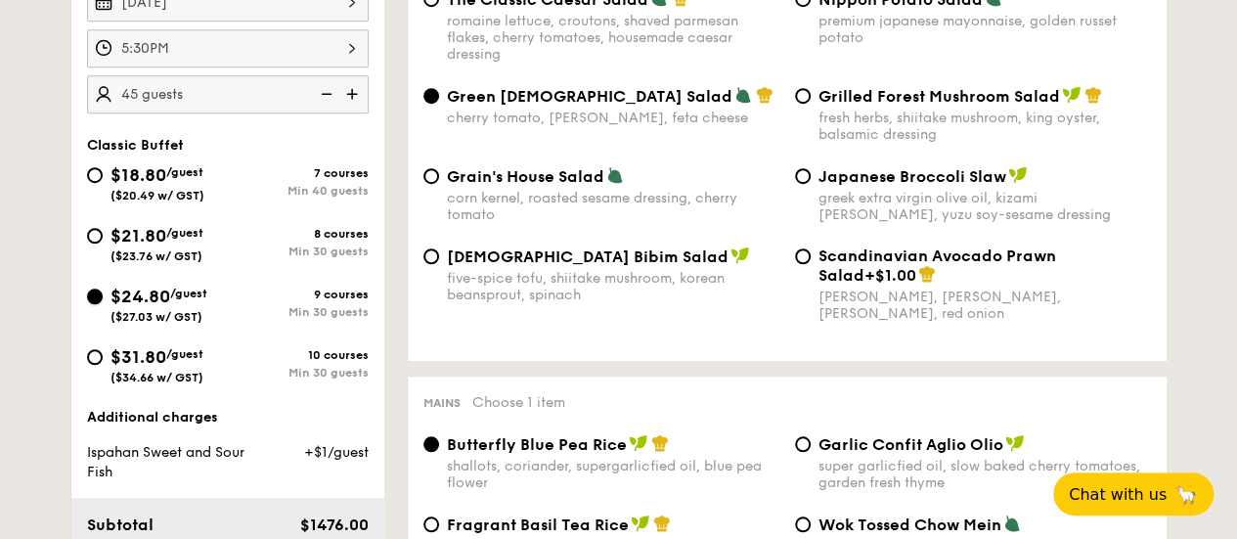
radio input "true"
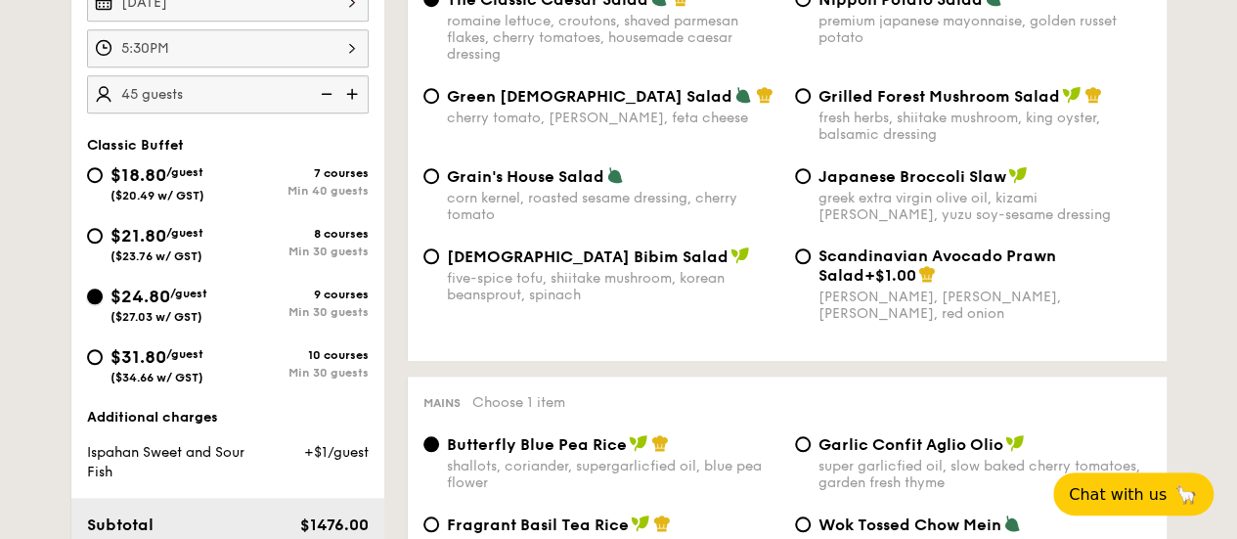
radio input "true"
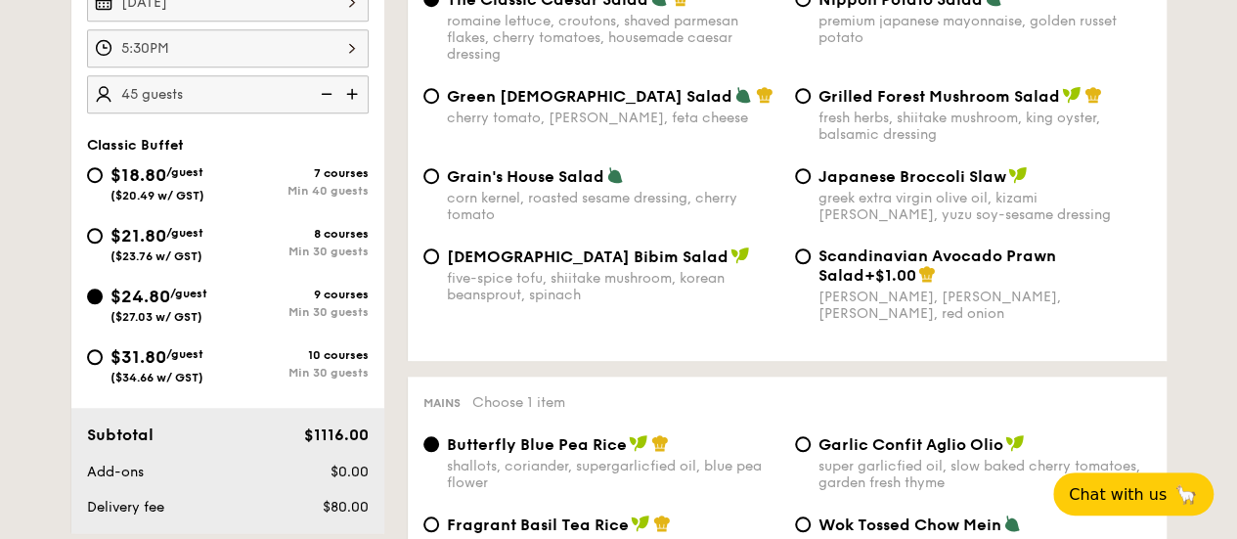
click at [95, 283] on div "$24.80 /guest ($27.03 w/ GST)" at bounding box center [157, 303] width 141 height 41
click at [95, 288] on input "$24.80 /guest ($27.03 w/ GST) 9 courses Min 30 guests" at bounding box center [95, 296] width 16 height 16
drag, startPoint x: 393, startPoint y: 335, endPoint x: 405, endPoint y: 331, distance: 12.4
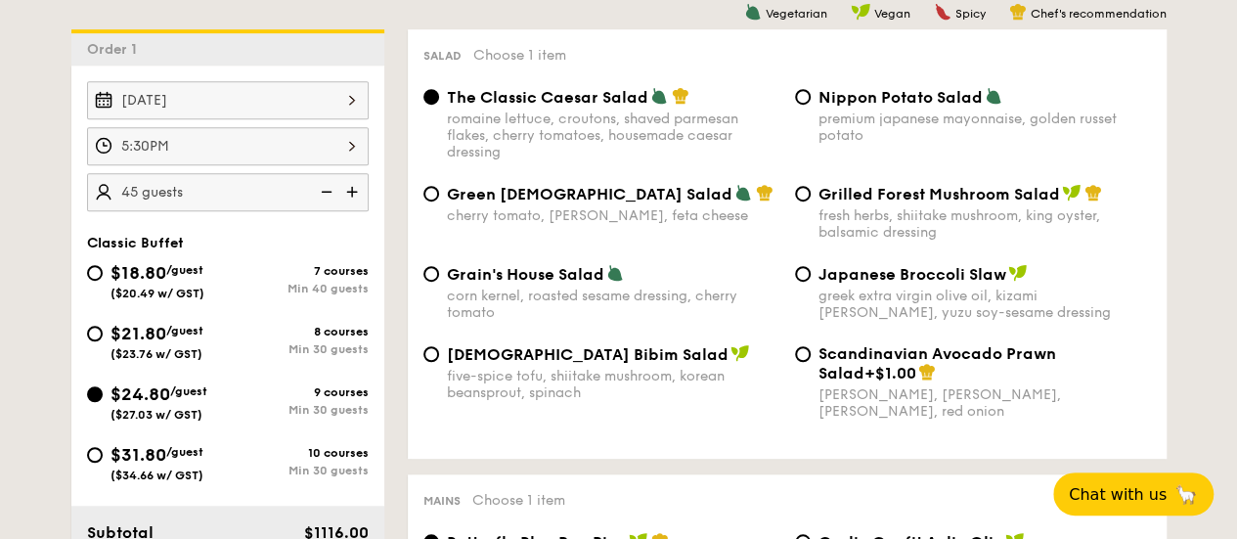
click at [559, 221] on div "cherry tomato, dill, feta cheese" at bounding box center [613, 215] width 332 height 17
click at [439, 201] on input "Green Goddess Salad cherry tomato, dill, feta cheese" at bounding box center [431, 194] width 16 height 16
radio input "true"
click at [641, 302] on div "corn kernel, roasted sesame dressing, cherry tomato" at bounding box center [613, 303] width 332 height 33
click at [439, 282] on input "Grain's House Salad corn kernel, roasted sesame dressing, cherry tomato" at bounding box center [431, 274] width 16 height 16
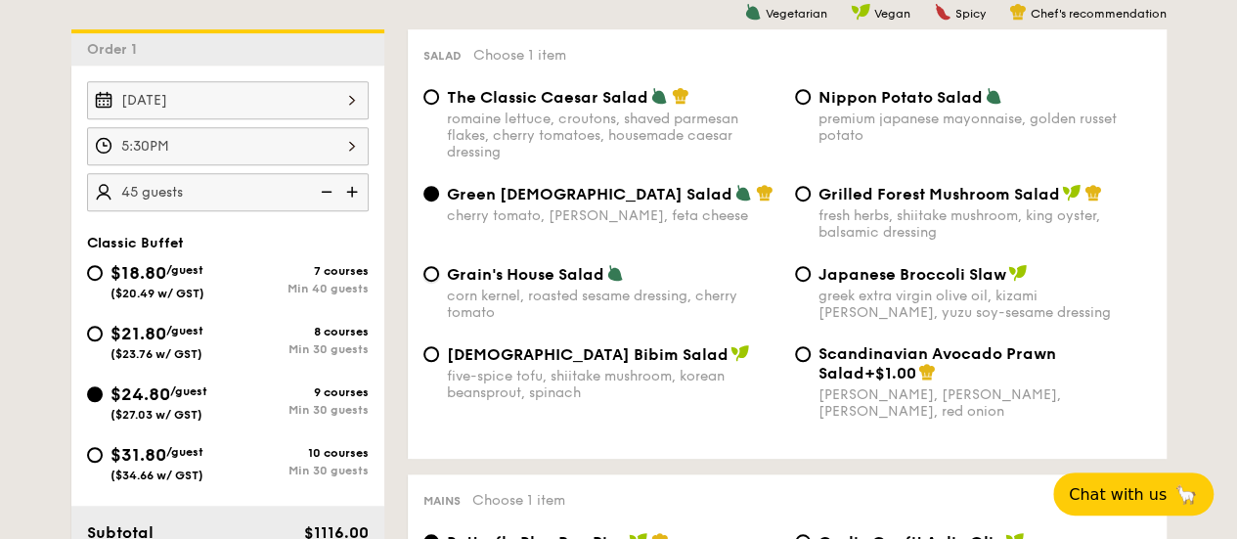
radio input "true"
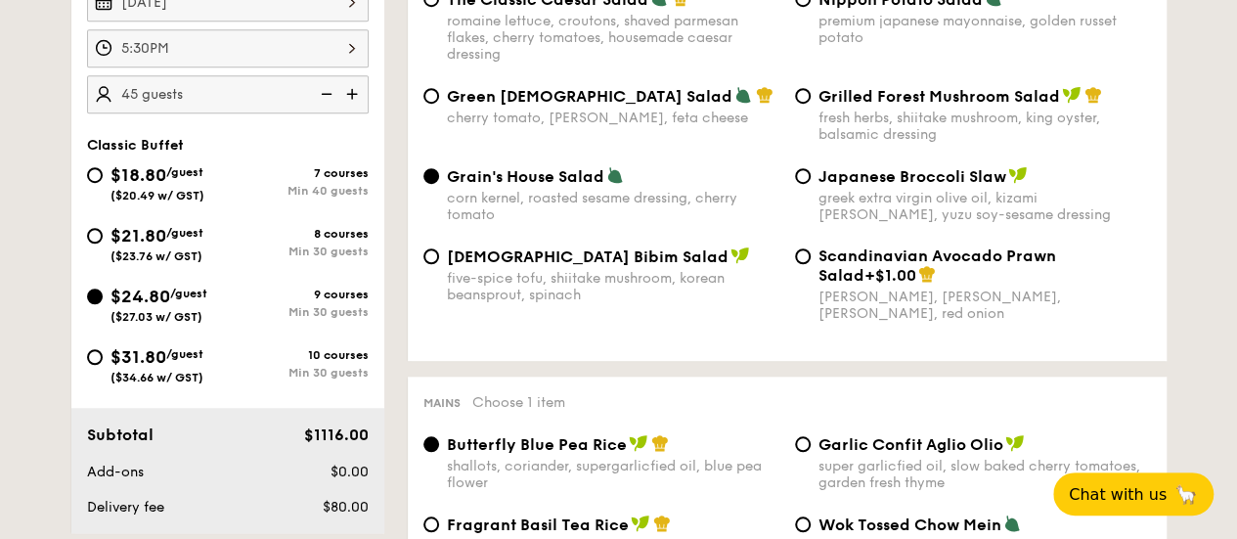
click at [522, 97] on span "Green Goddess Salad" at bounding box center [589, 96] width 285 height 19
click at [439, 97] on input "Green Goddess Salad cherry tomato, dill, feta cheese" at bounding box center [431, 96] width 16 height 16
radio input "true"
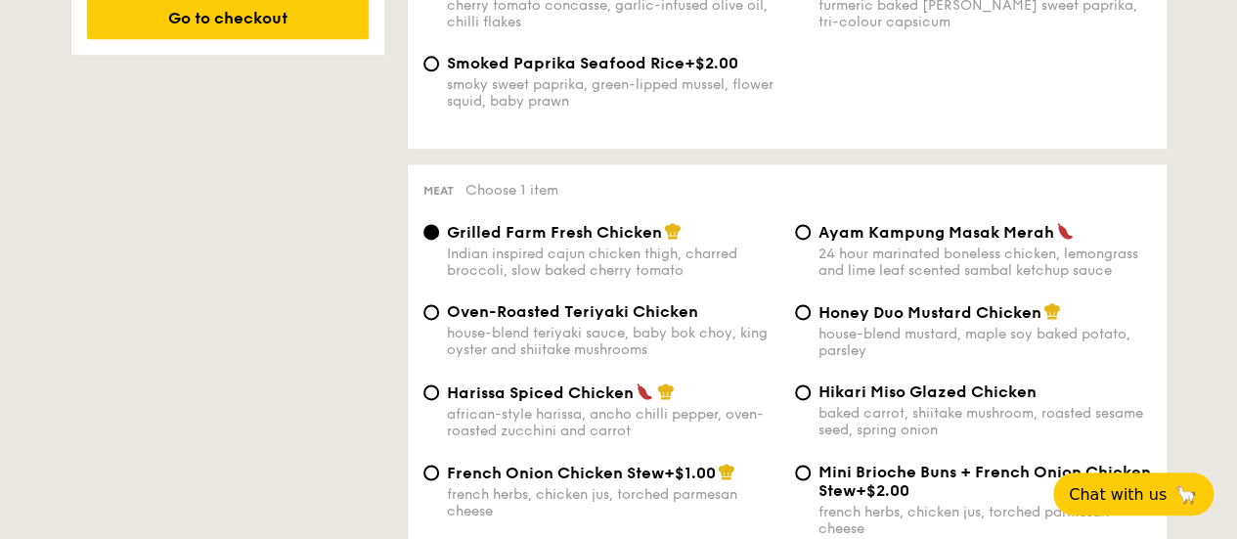
scroll to position [1402, 0]
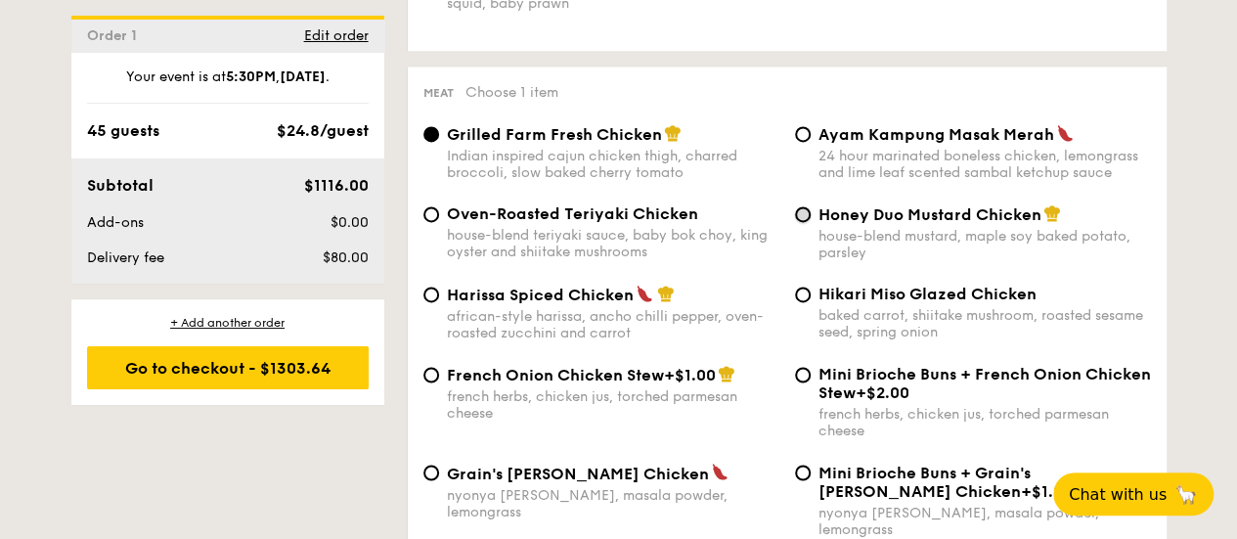
click at [808, 222] on input "Honey Duo Mustard Chicken house-blend mustard, maple soy baked potato, parsley" at bounding box center [803, 214] width 16 height 16
radio input "true"
click at [438, 151] on div "Grilled Farm Fresh Chicken Indian inspired cajun chicken thigh, charred broccol…" at bounding box center [600, 152] width 371 height 57
click at [430, 139] on input "Grilled Farm Fresh Chicken Indian inspired cajun chicken thigh, charred broccol…" at bounding box center [431, 134] width 16 height 16
radio input "true"
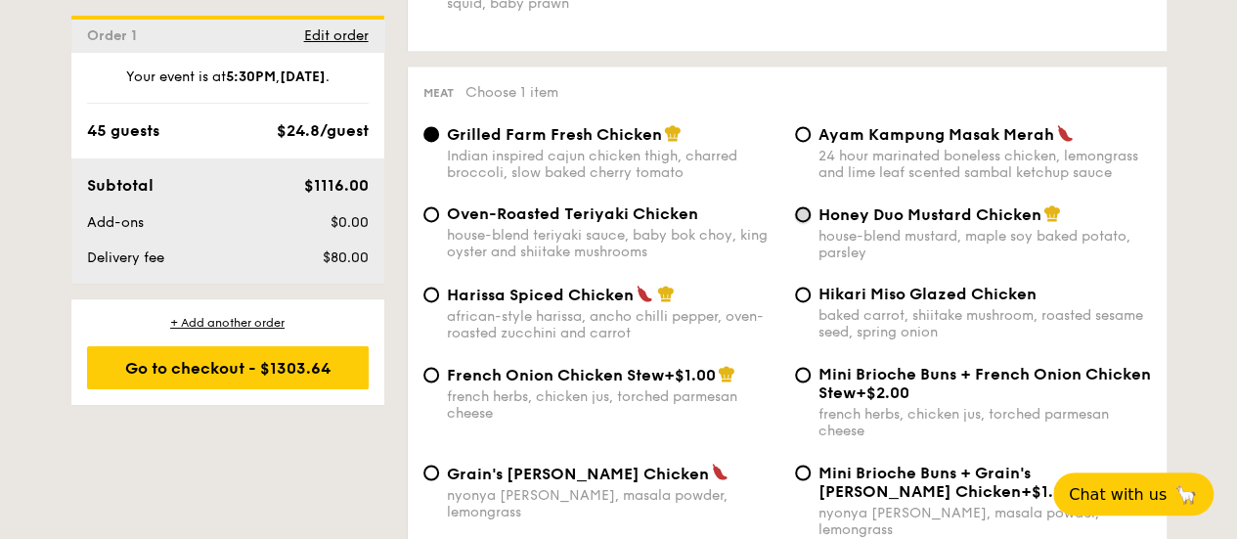
click at [801, 220] on input "Honey Duo Mustard Chicken house-blend mustard, maple soy baked potato, parsley" at bounding box center [803, 214] width 16 height 16
radio input "true"
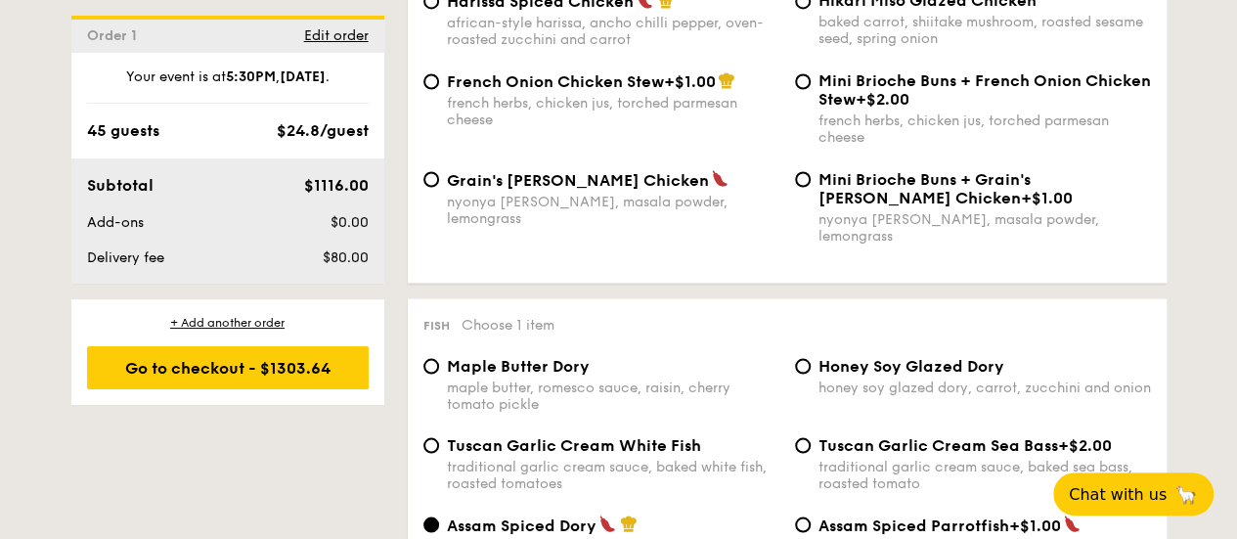
scroll to position [1988, 0]
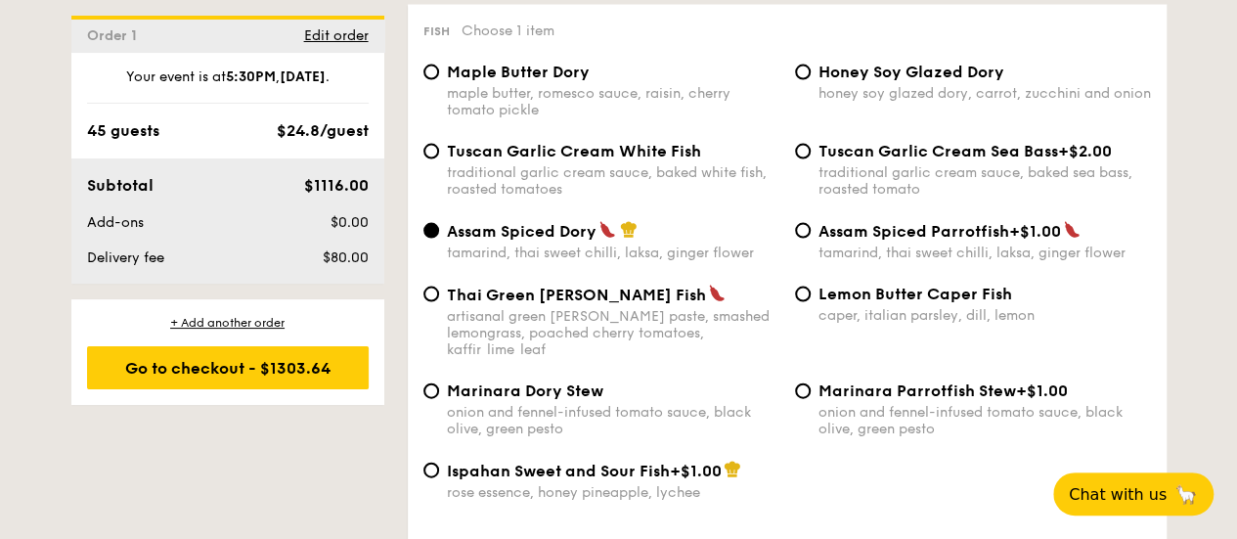
click at [469, 291] on span "Thai Green Curry Fish" at bounding box center [576, 294] width 259 height 19
click at [439, 291] on input "Thai Green Curry Fish artisanal green curry paste, smashed lemongrass, poached …" at bounding box center [431, 294] width 16 height 16
radio input "true"
click at [589, 461] on span "Ispahan Sweet and Sour Fish" at bounding box center [558, 470] width 223 height 19
click at [439, 462] on input "Ispahan Sweet and Sour Fish +$1.00 rose essence, honey pineapple, lychee" at bounding box center [431, 470] width 16 height 16
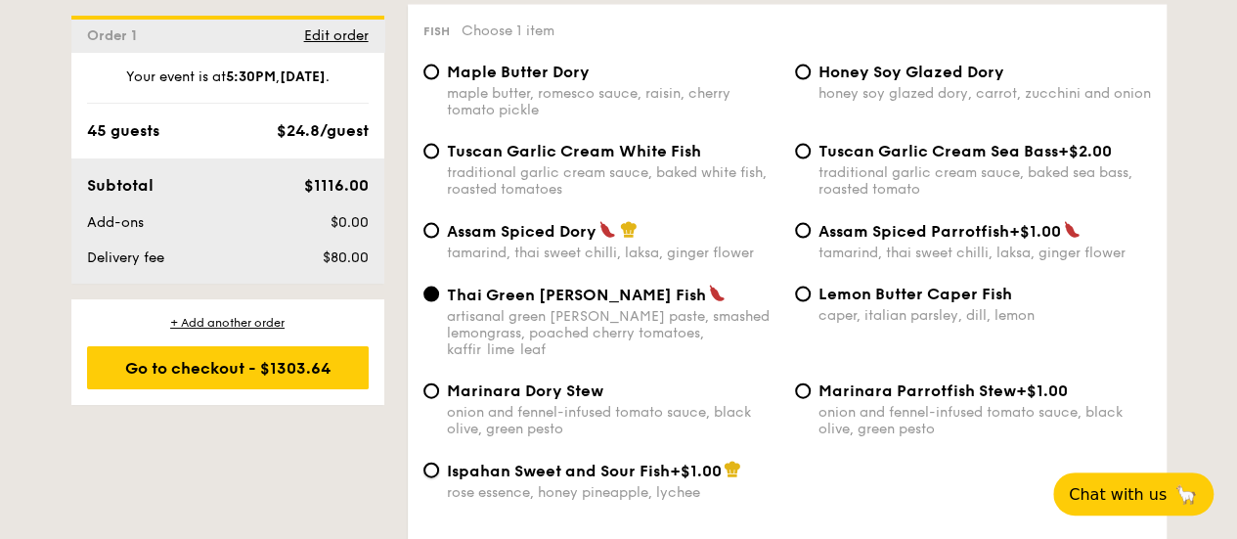
radio input "true"
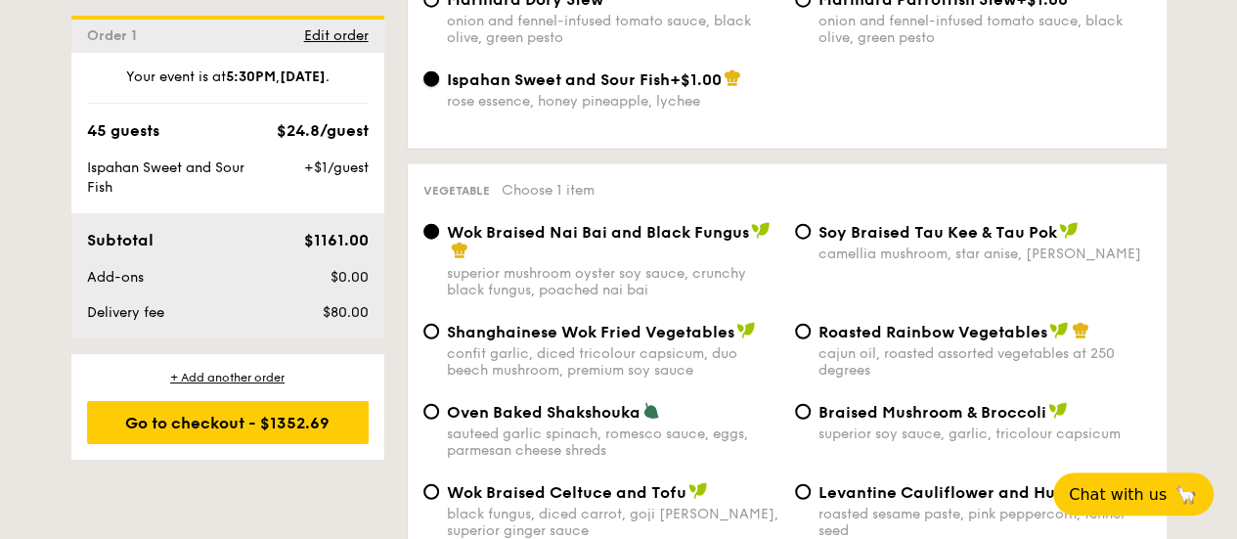
scroll to position [2477, 0]
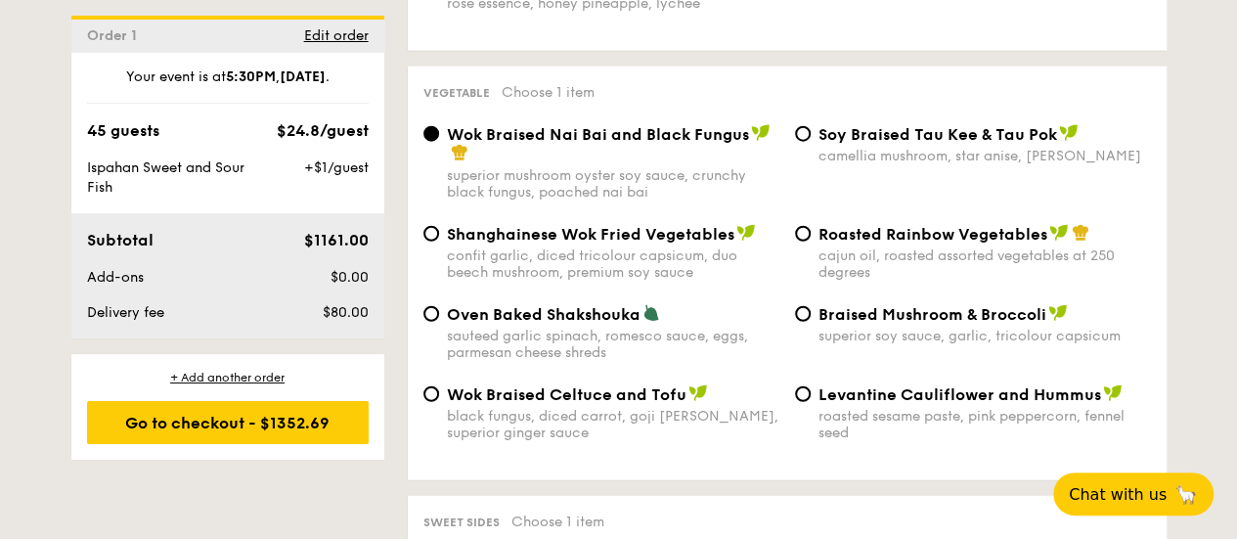
click at [532, 327] on div "sauteed garlic spinach, romesco sauce, eggs, parmesan cheese shreds" at bounding box center [613, 343] width 332 height 33
click at [439, 312] on input "Oven Baked Shakshouka sauteed garlic spinach, romesco sauce, eggs, parmesan che…" at bounding box center [431, 314] width 16 height 16
radio input "true"
click at [901, 225] on span "Roasted Rainbow Vegetables" at bounding box center [932, 234] width 229 height 19
click at [810, 226] on input "Roasted Rainbow Vegetables cajun oil, roasted assorted vegetables at 250 degrees" at bounding box center [803, 234] width 16 height 16
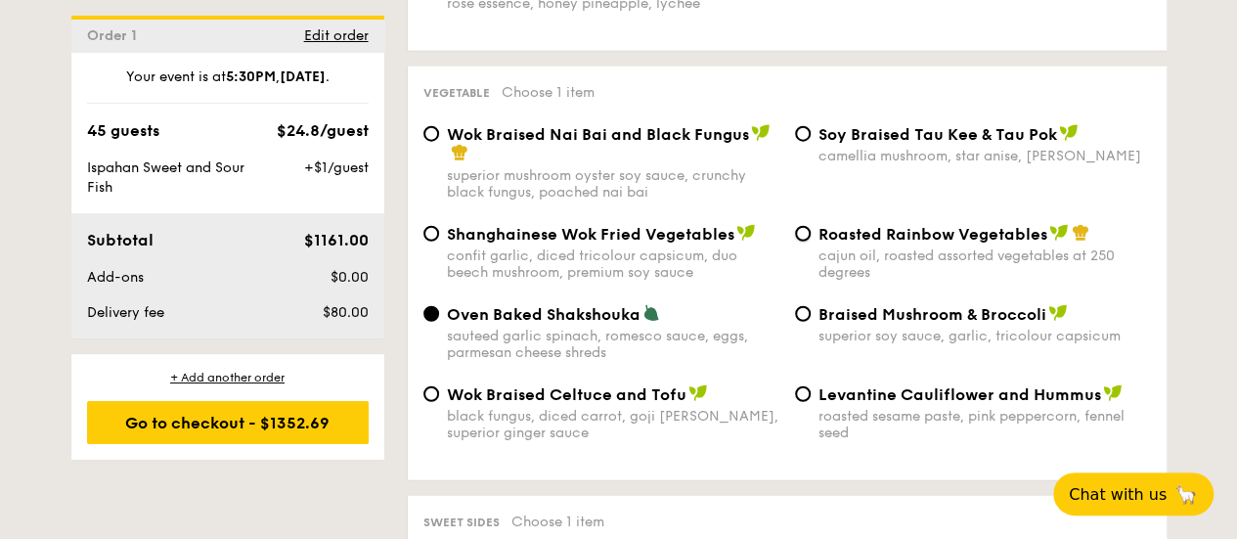
radio input "true"
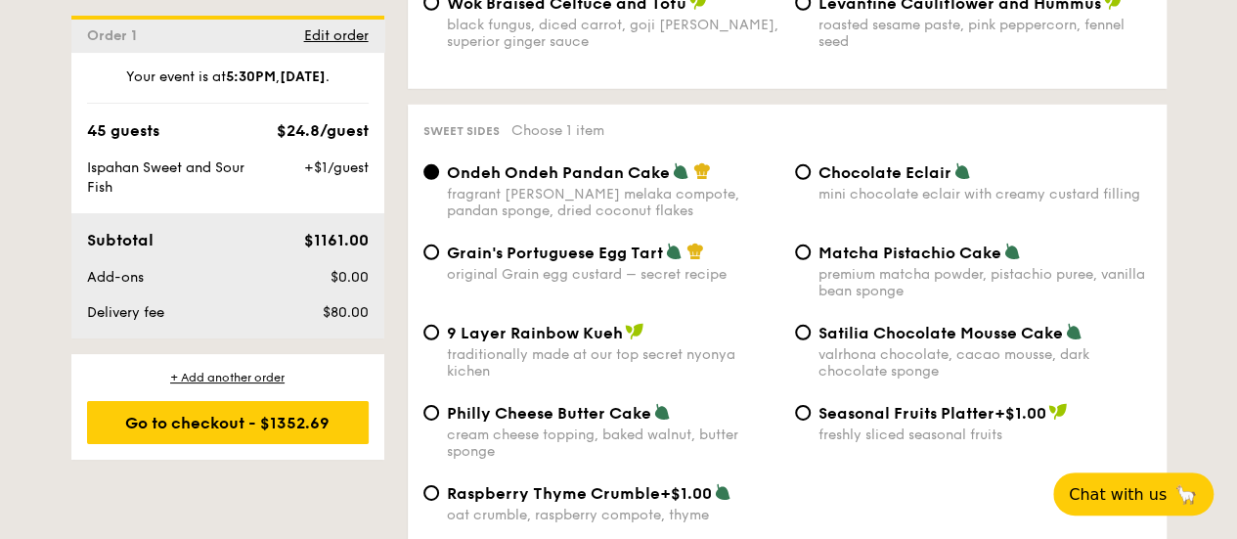
scroll to position [2966, 0]
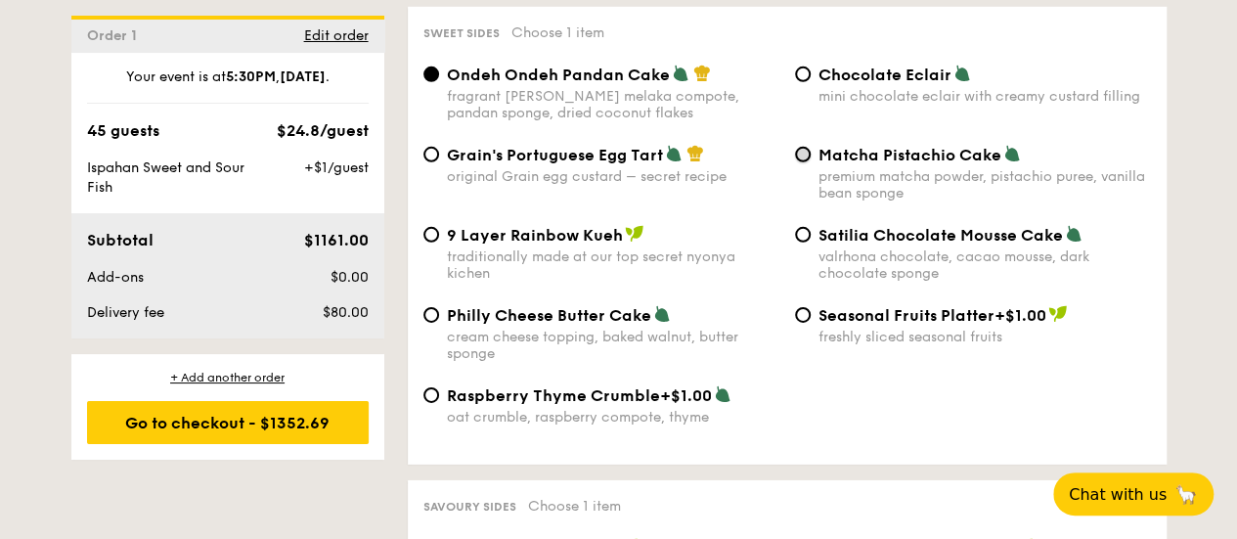
click at [798, 147] on input "Matcha Pistachio Cake premium matcha powder, pistachio puree, vanilla bean spon…" at bounding box center [803, 155] width 16 height 16
radio input "true"
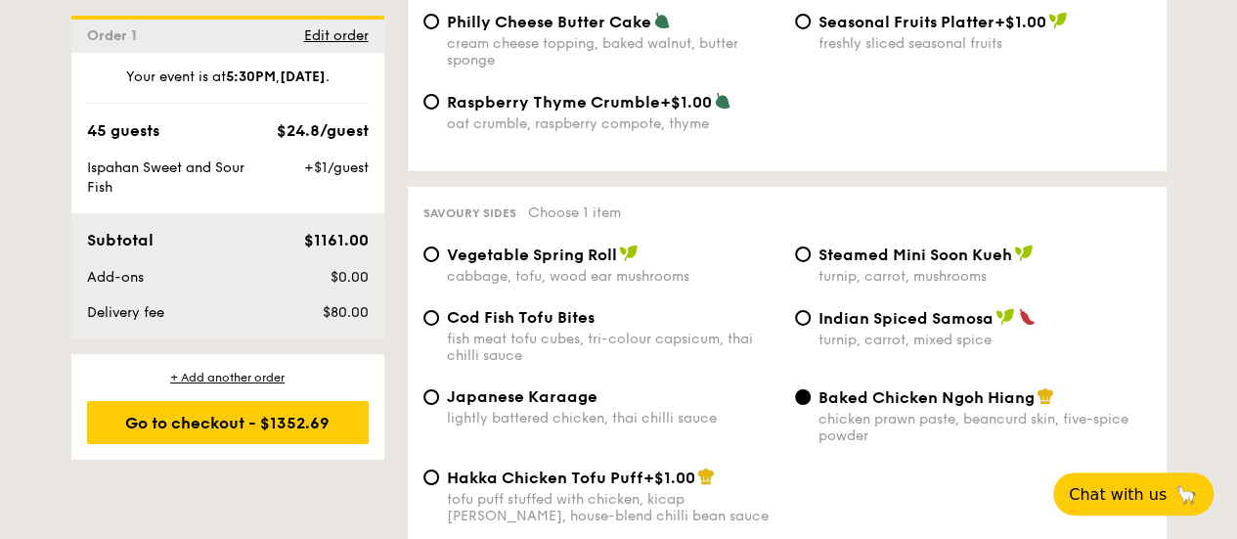
scroll to position [3357, 0]
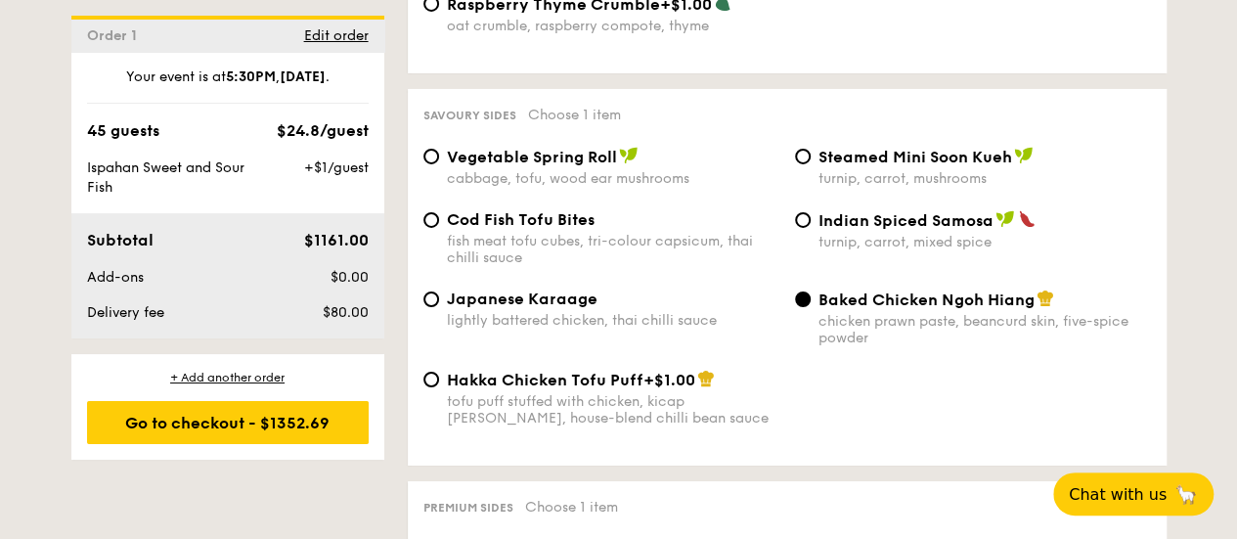
click at [809, 215] on div "Indian Spiced Samosa turnip, carrot, mixed spice" at bounding box center [972, 230] width 371 height 40
click at [806, 213] on input "Indian Spiced Samosa turnip, carrot, mixed spice" at bounding box center [803, 220] width 16 height 16
radio input "true"
click at [605, 170] on div "cabbage, tofu, wood ear mushrooms" at bounding box center [613, 178] width 332 height 17
click at [439, 164] on input "Vegetable Spring Roll cabbage, tofu, wood ear mushrooms" at bounding box center [431, 157] width 16 height 16
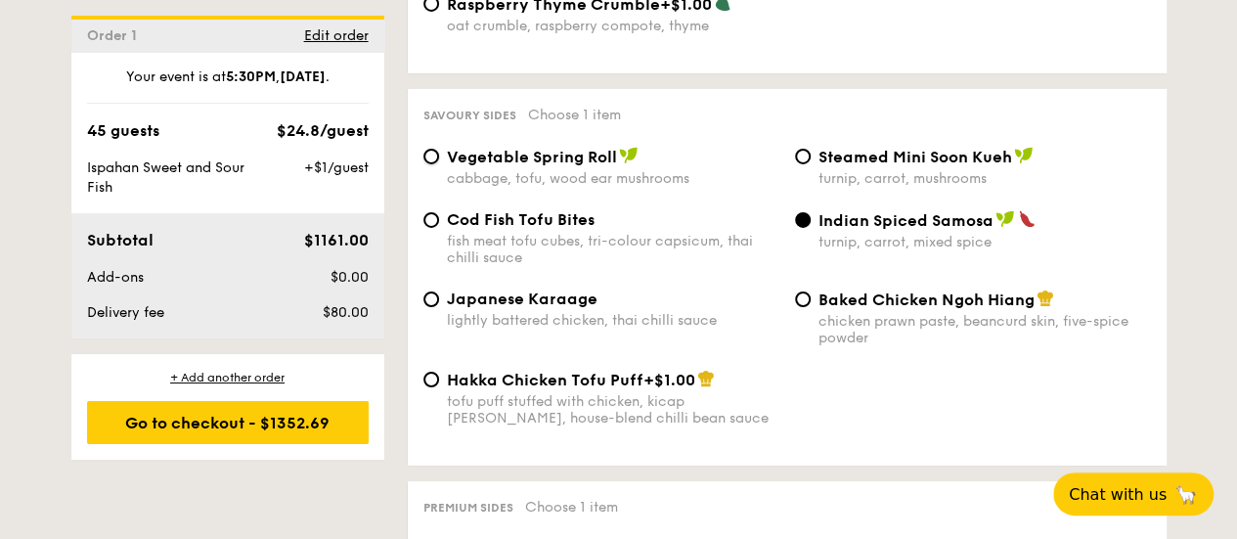
radio input "true"
click at [813, 232] on label "Indian Spiced Samosa turnip, carrot, mixed spice" at bounding box center [973, 241] width 356 height 19
click at [810, 226] on input "Indian Spiced Samosa turnip, carrot, mixed spice" at bounding box center [803, 220] width 16 height 16
radio input "true"
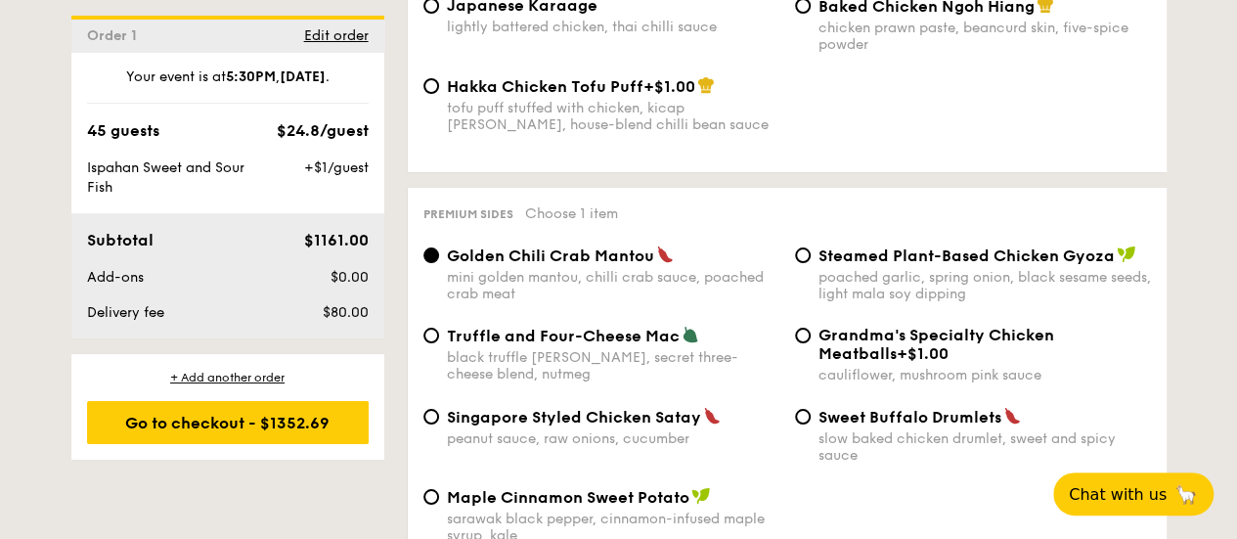
scroll to position [3748, 0]
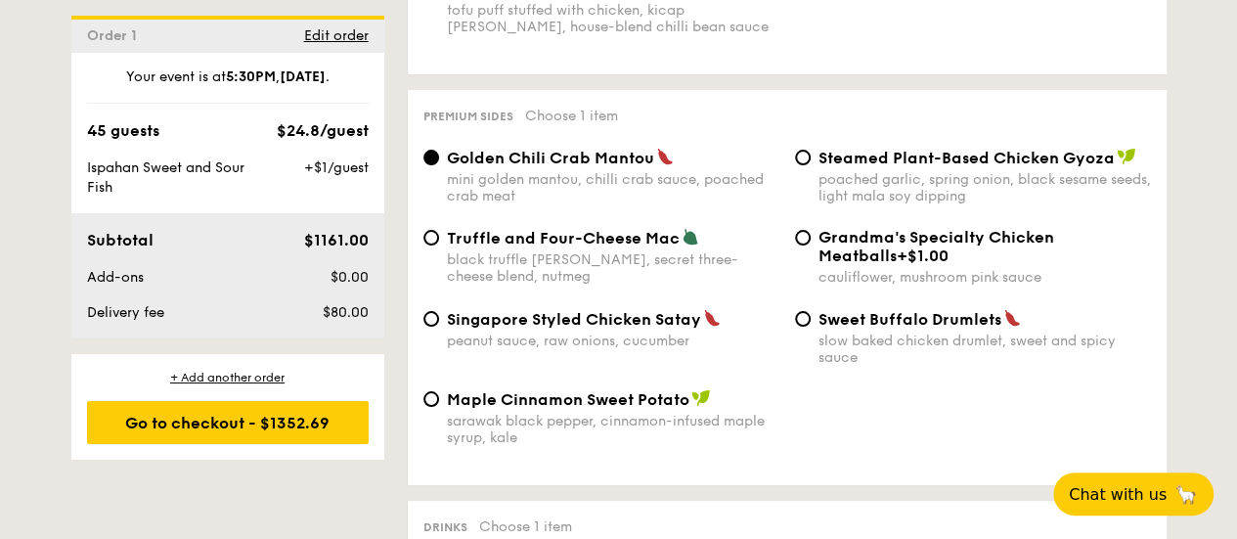
click at [953, 171] on div "poached garlic, spring onion, black sesame seeds, light mala soy dipping" at bounding box center [984, 187] width 332 height 33
click at [810, 165] on input "Steamed Plant-Based Chicken Gyoza poached garlic, spring onion, black sesame se…" at bounding box center [803, 158] width 16 height 16
radio input "true"
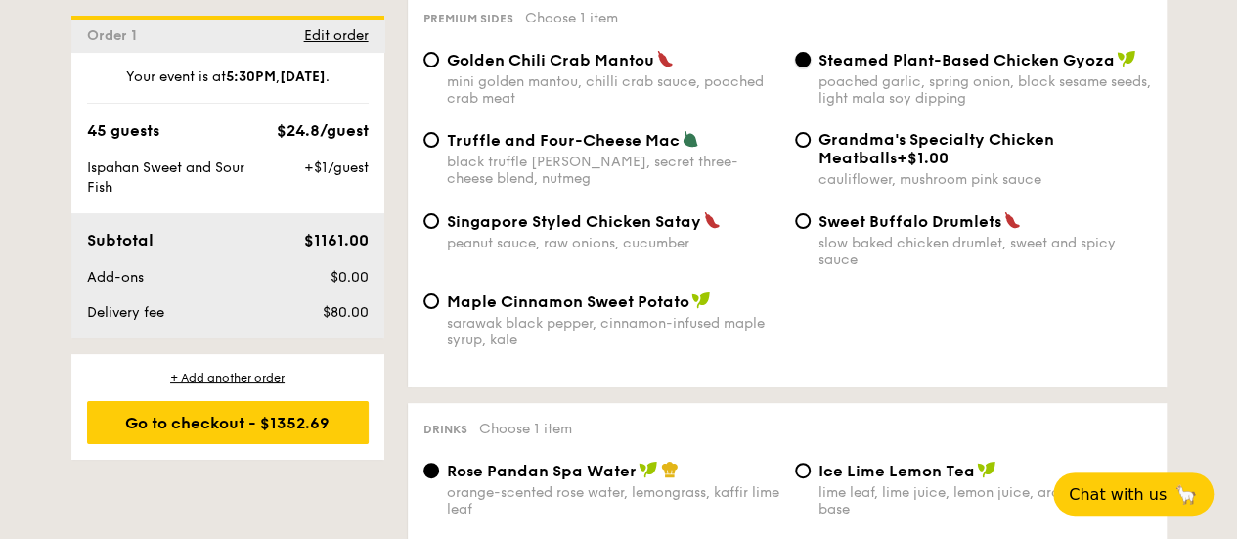
scroll to position [3650, 0]
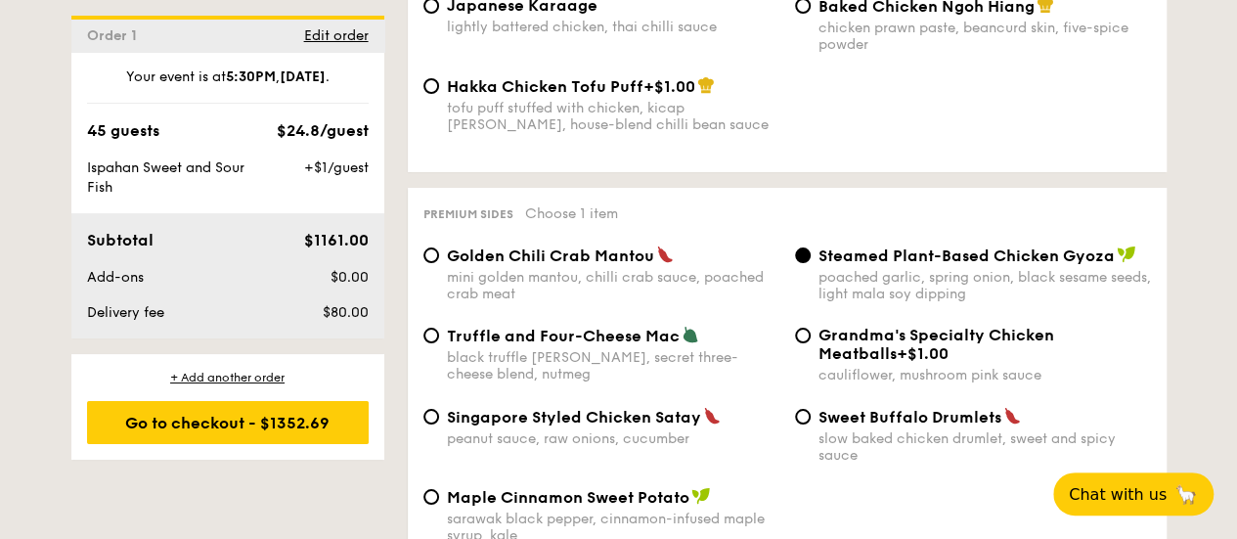
click at [560, 326] on span "Truffle and Four-Cheese Mac" at bounding box center [563, 335] width 233 height 19
click at [439, 327] on input "Truffle and Four-Cheese Mac black truffle pate, brie, secret three-cheese blend…" at bounding box center [431, 335] width 16 height 16
radio input "true"
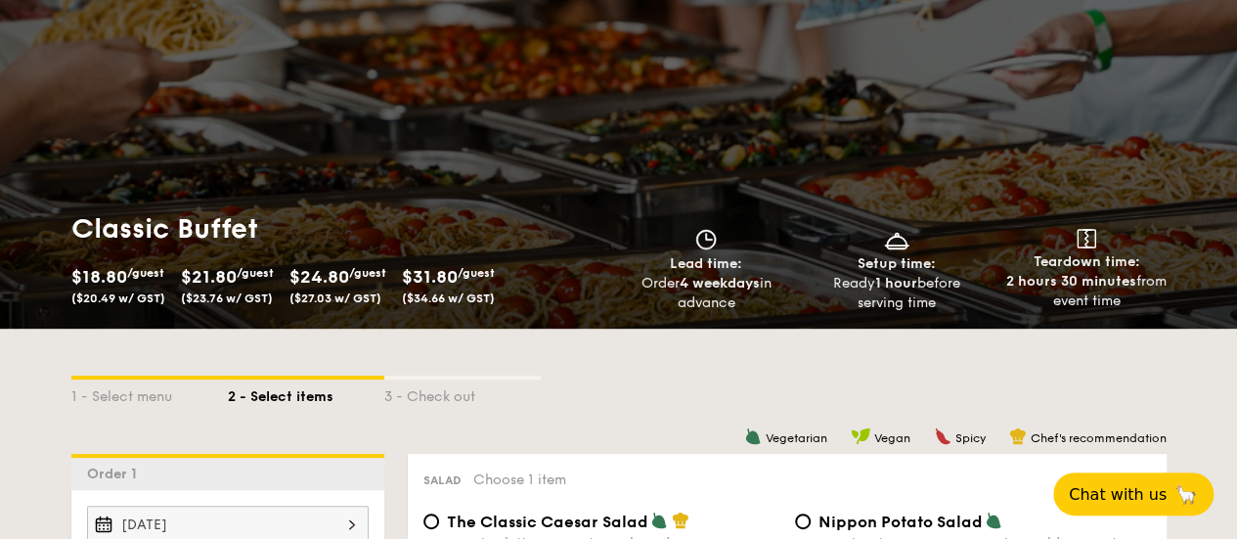
scroll to position [0, 0]
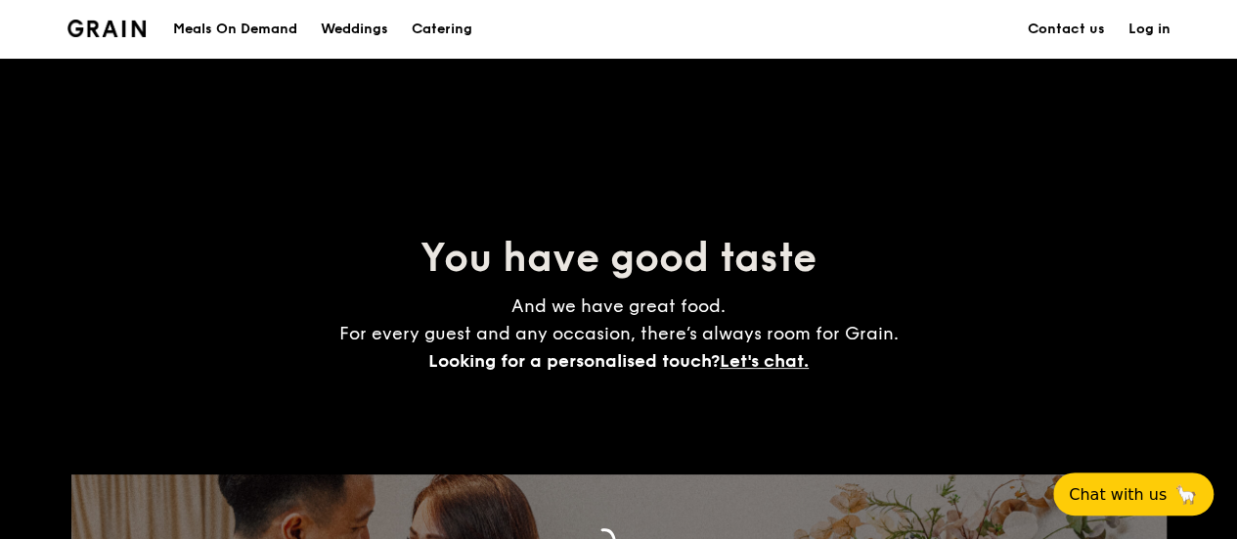
scroll to position [2919, 0]
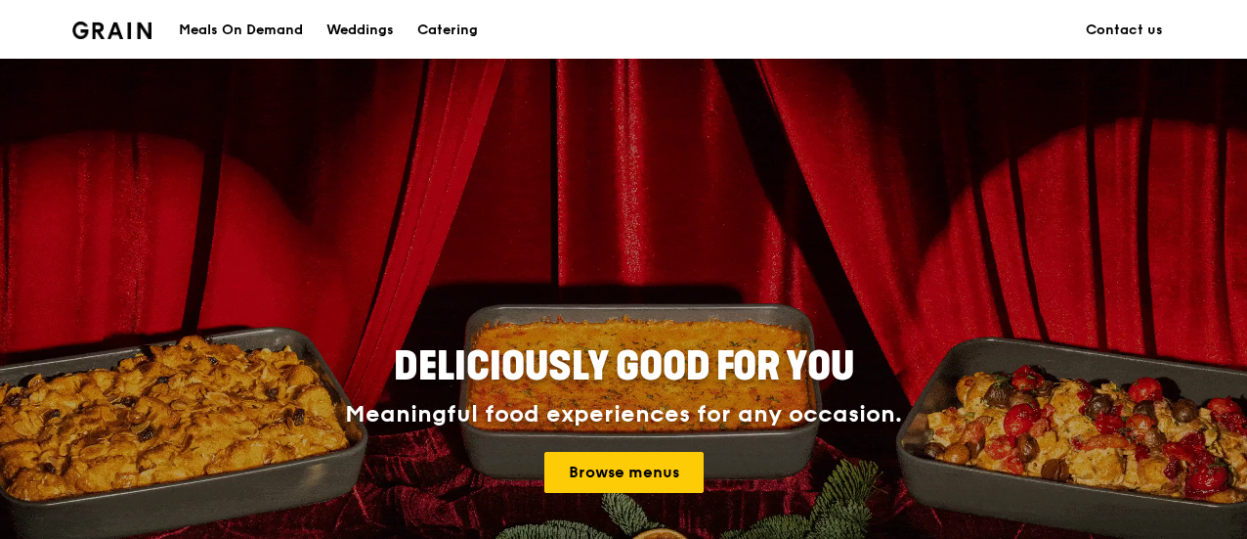
scroll to position [978, 0]
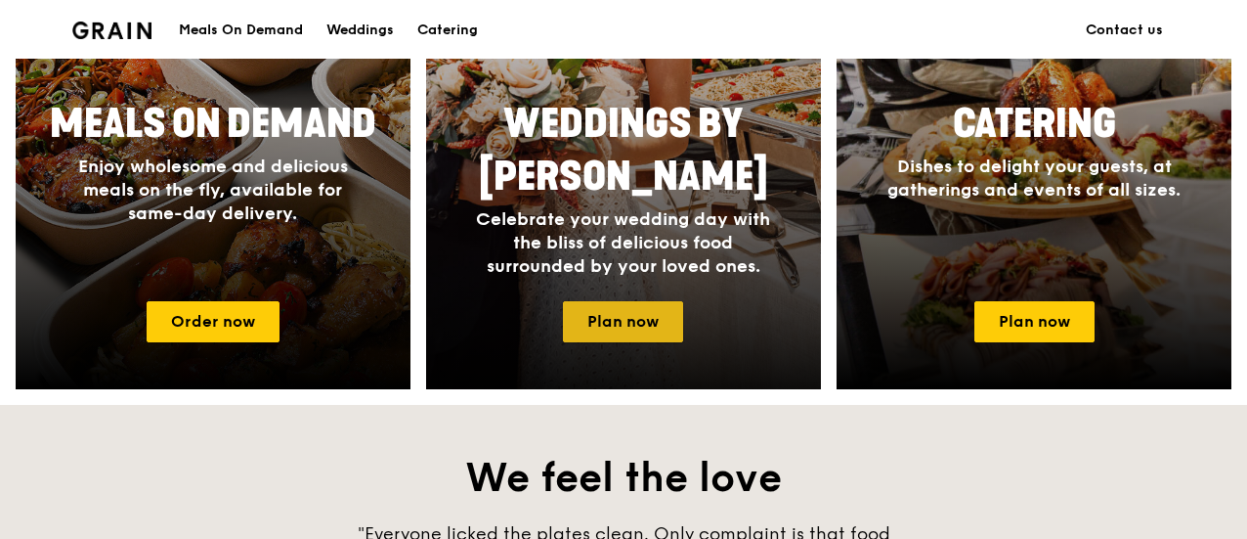
click at [666, 328] on link "Plan now" at bounding box center [623, 321] width 120 height 41
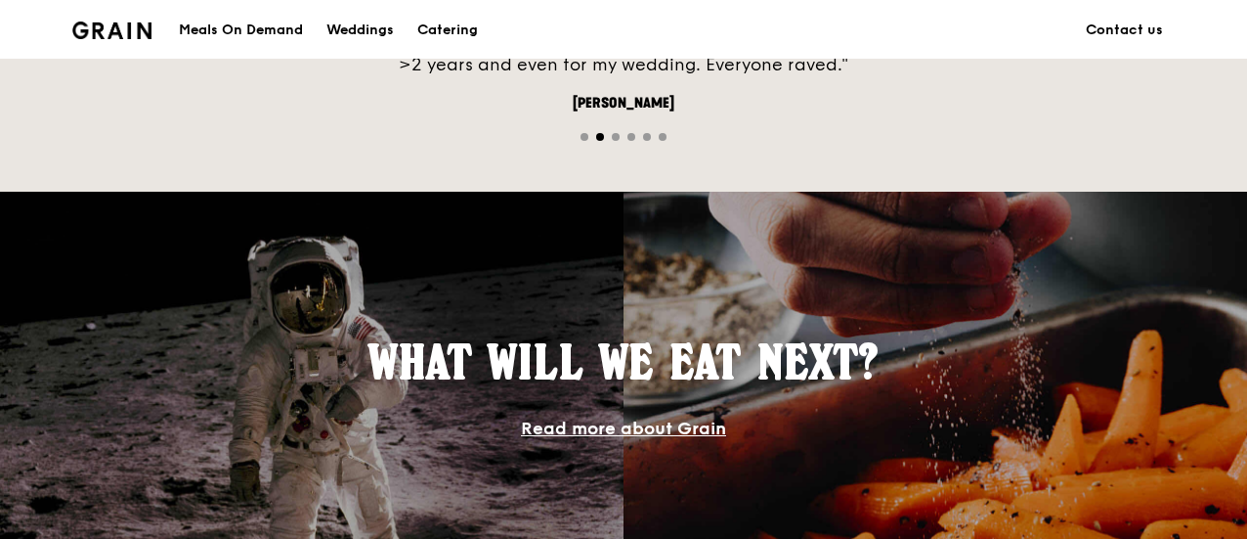
scroll to position [1208, 0]
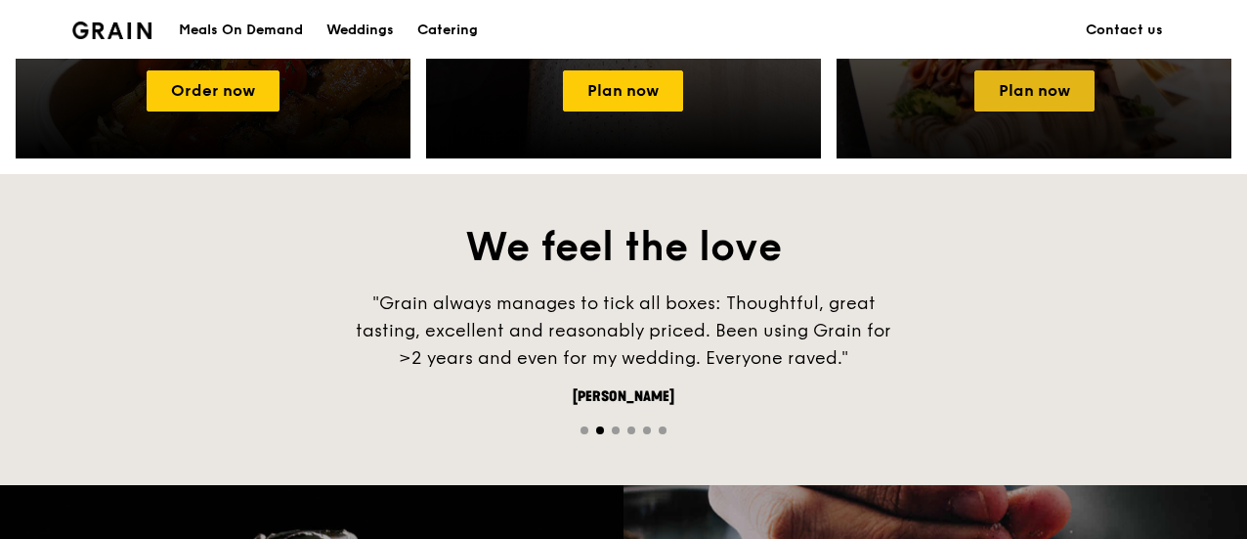
click at [1042, 83] on link "Plan now" at bounding box center [1035, 90] width 120 height 41
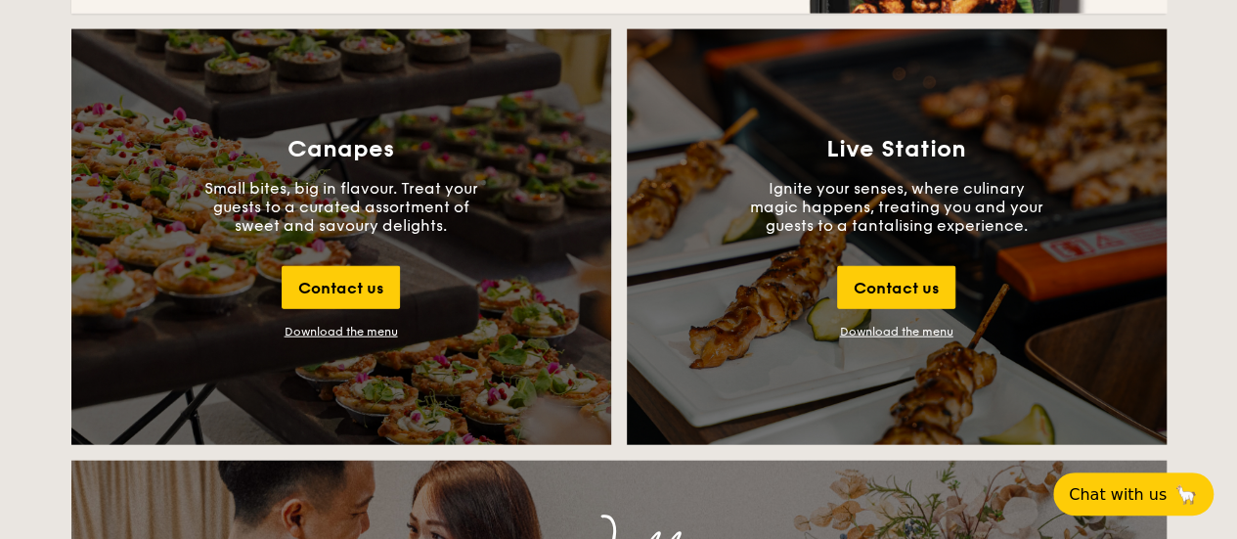
scroll to position [2444, 0]
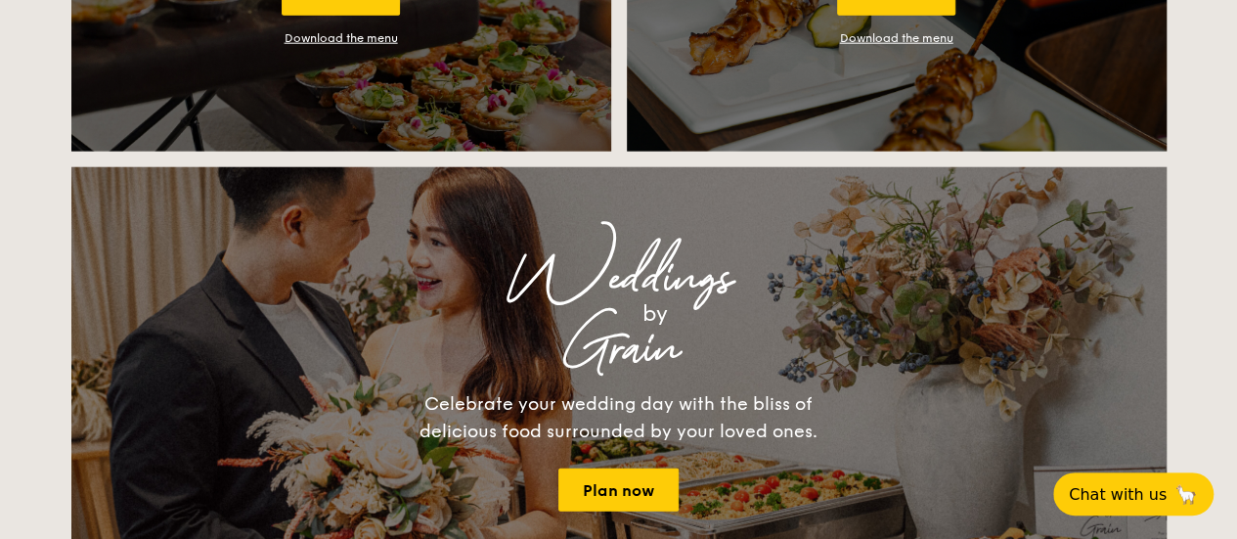
click at [893, 36] on link "Download the menu" at bounding box center [896, 38] width 113 height 14
